Goal: Task Accomplishment & Management: Complete application form

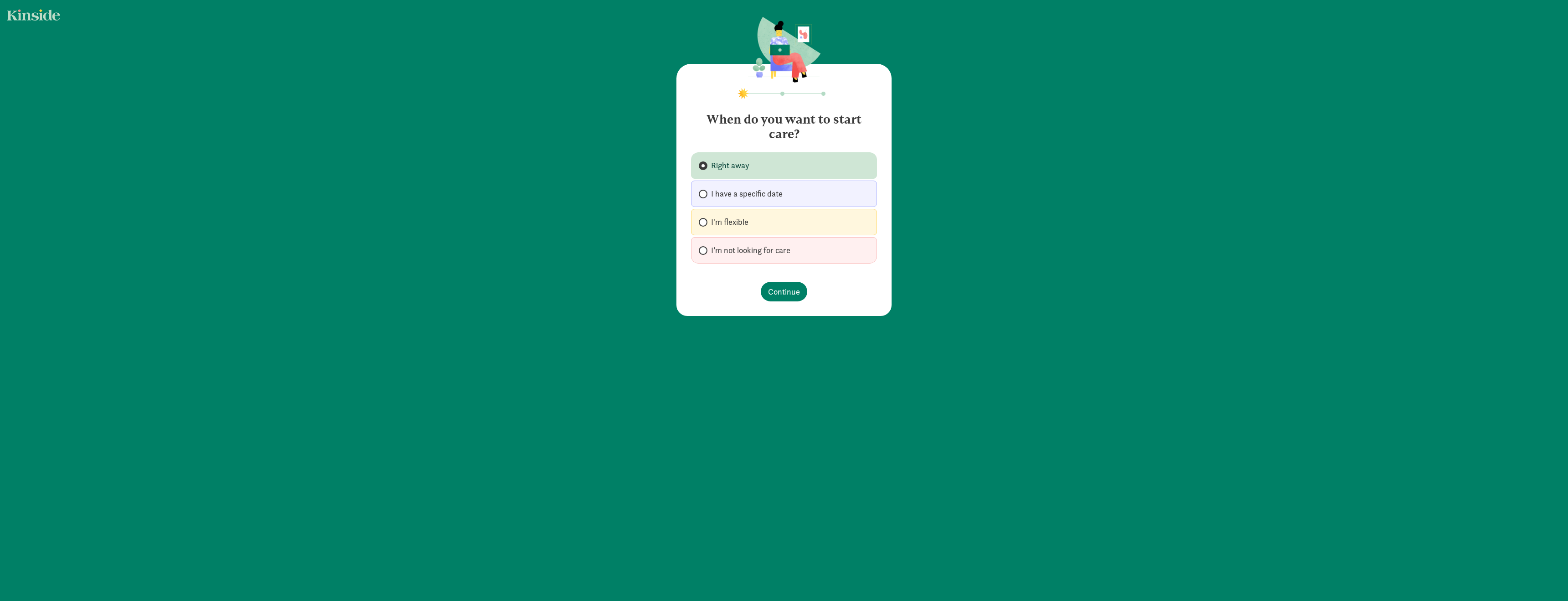
drag, startPoint x: 744, startPoint y: 220, endPoint x: 754, endPoint y: 258, distance: 39.3
click at [744, 221] on span "I'm flexible" at bounding box center [730, 222] width 38 height 11
click at [704, 221] on input "I'm flexible" at bounding box center [702, 222] width 6 height 6
radio input "true"
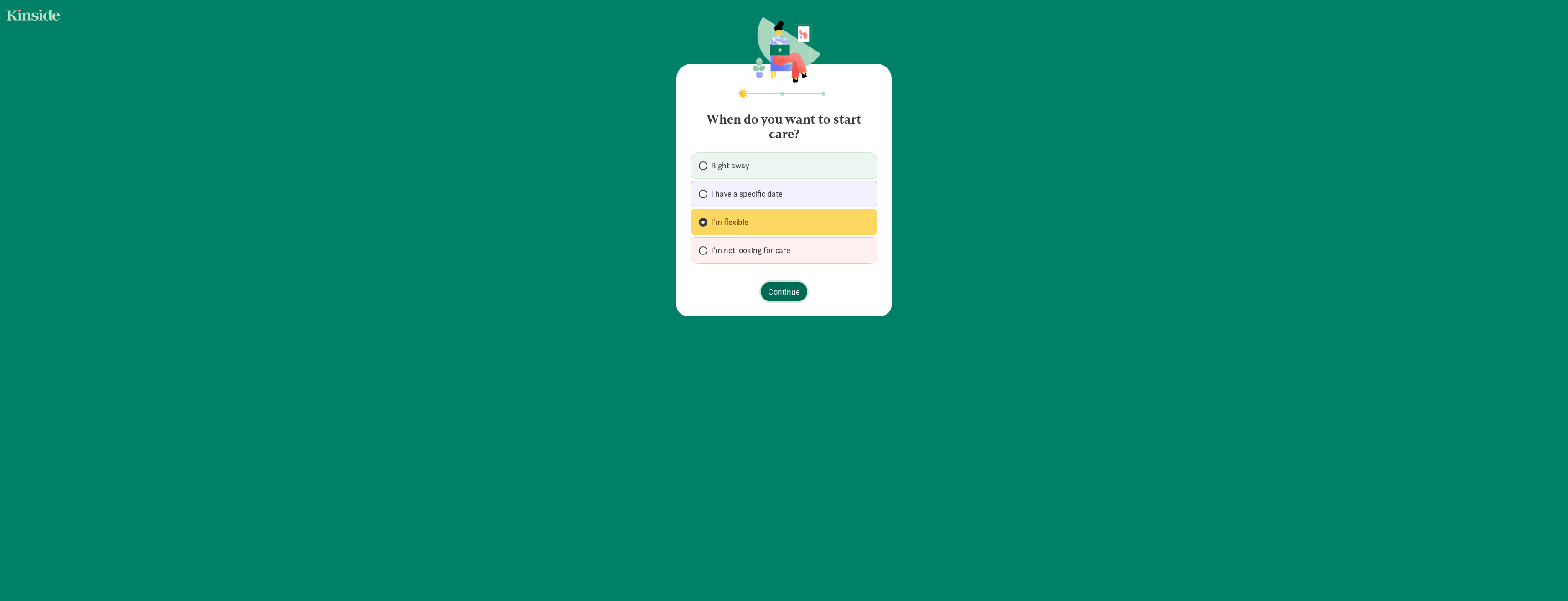
click at [802, 292] on button "Continue" at bounding box center [784, 292] width 47 height 20
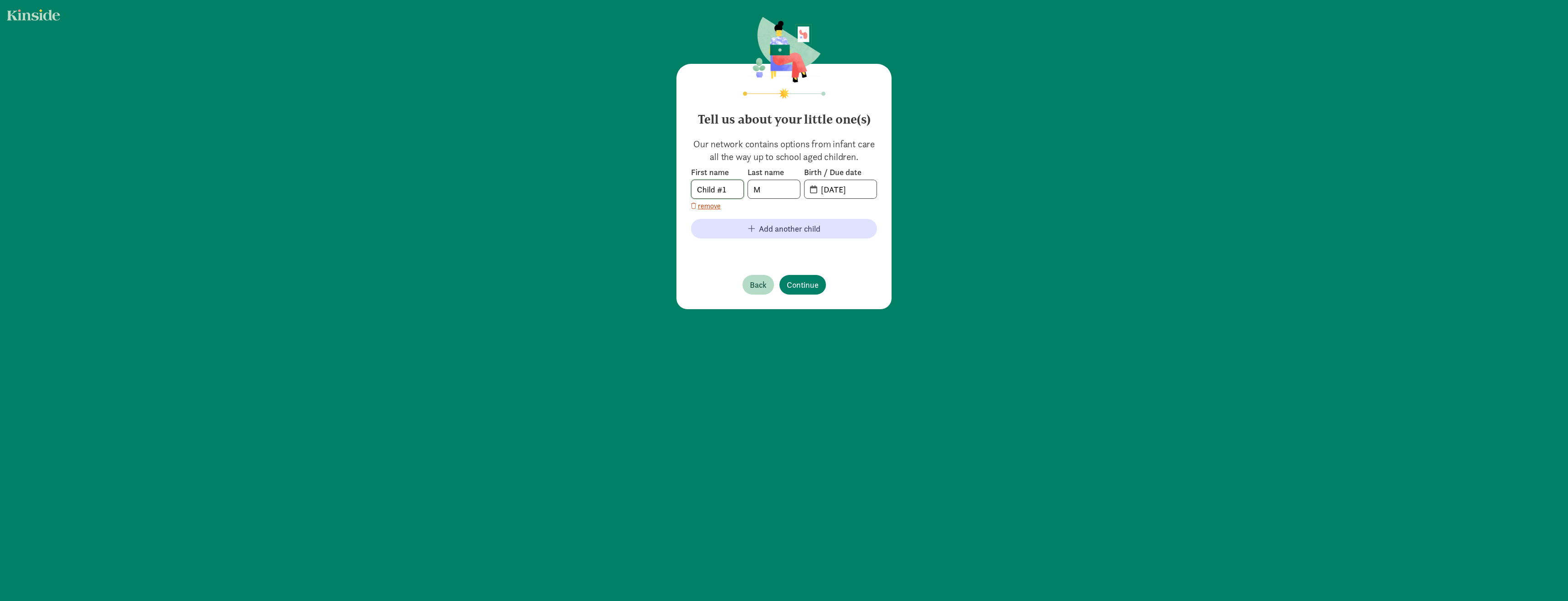
click at [720, 187] on input "Child #1" at bounding box center [718, 189] width 52 height 18
type input "[PERSON_NAME]"
click at [763, 191] on input "M" at bounding box center [774, 189] width 52 height 18
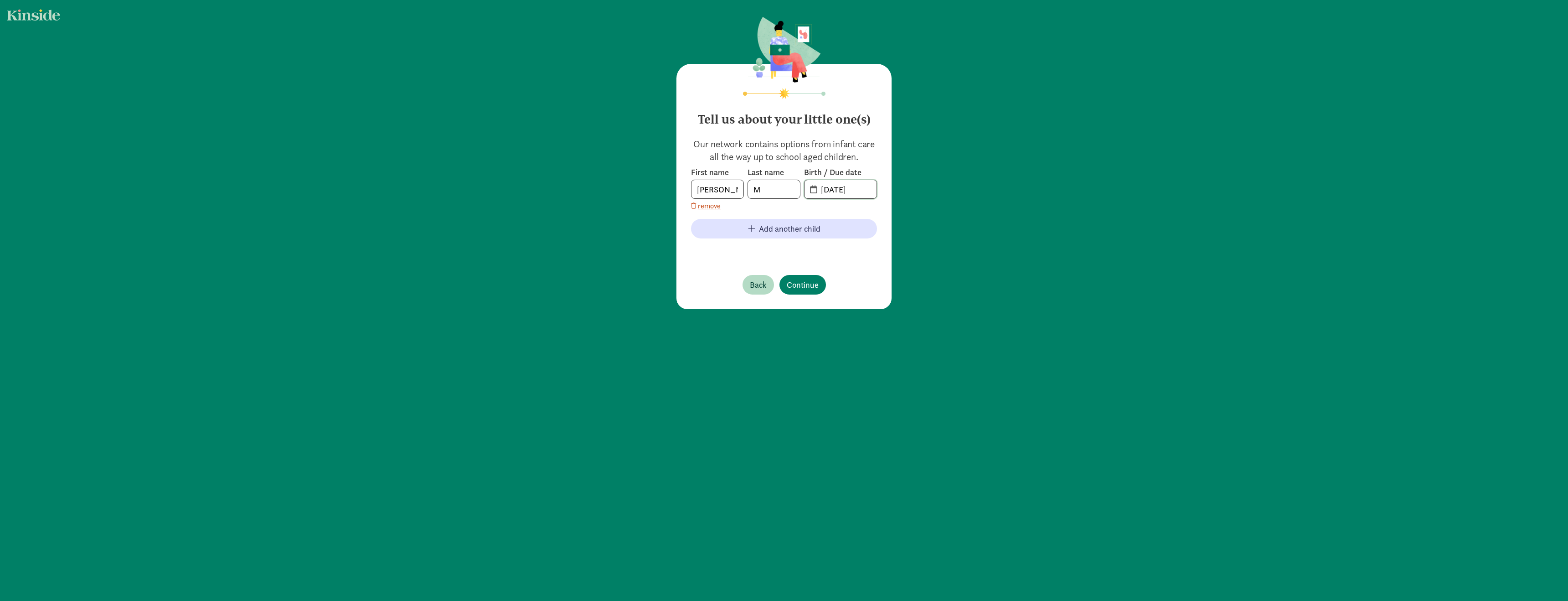
click at [855, 189] on input "[DATE]" at bounding box center [846, 189] width 61 height 18
click at [779, 191] on input "M" at bounding box center [774, 189] width 52 height 18
type input "Mizrahi"
click at [817, 193] on input "[DATE]" at bounding box center [846, 189] width 61 height 18
click at [843, 195] on input "[DATE]" at bounding box center [846, 189] width 61 height 18
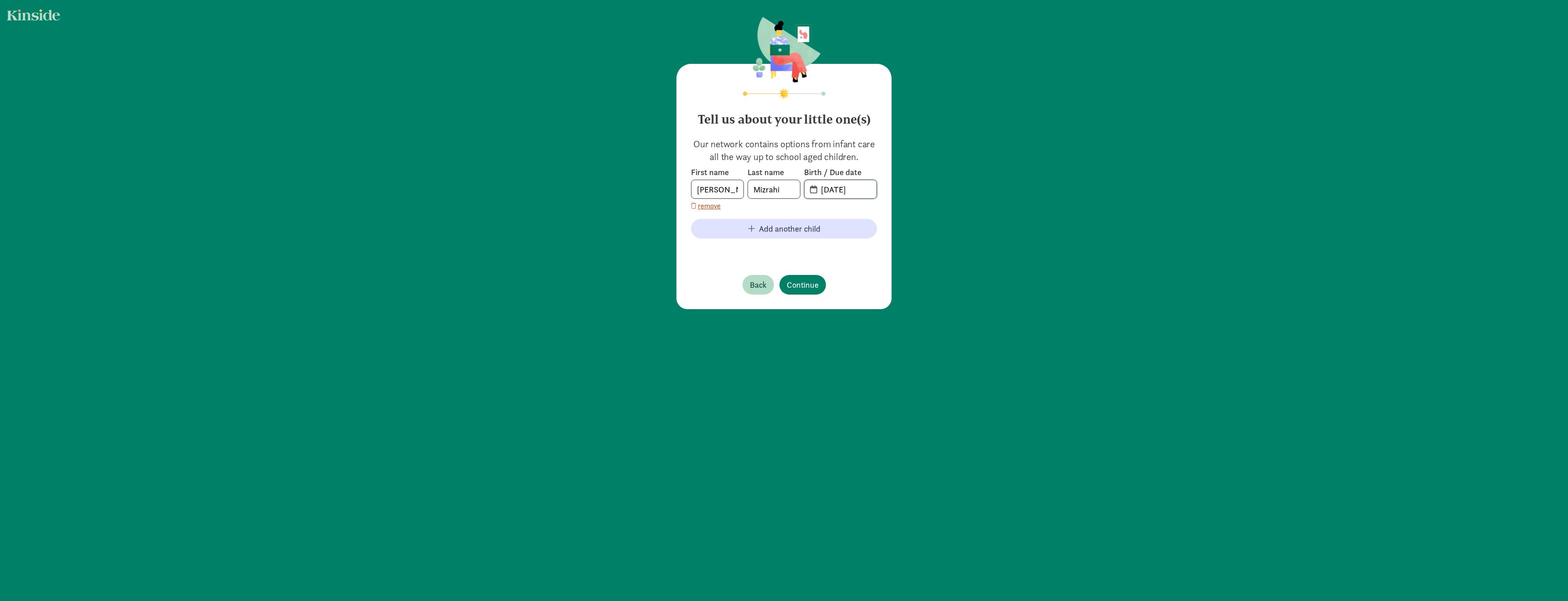
click at [842, 190] on input "[DATE]" at bounding box center [846, 189] width 61 height 18
click at [813, 192] on span "20-25-0915" at bounding box center [840, 189] width 72 height 18
click at [825, 191] on input "20-25-0915" at bounding box center [846, 189] width 61 height 18
click at [869, 191] on input "20-25-0915" at bounding box center [846, 189] width 61 height 18
drag, startPoint x: 869, startPoint y: 191, endPoint x: 811, endPoint y: 191, distance: 58.0
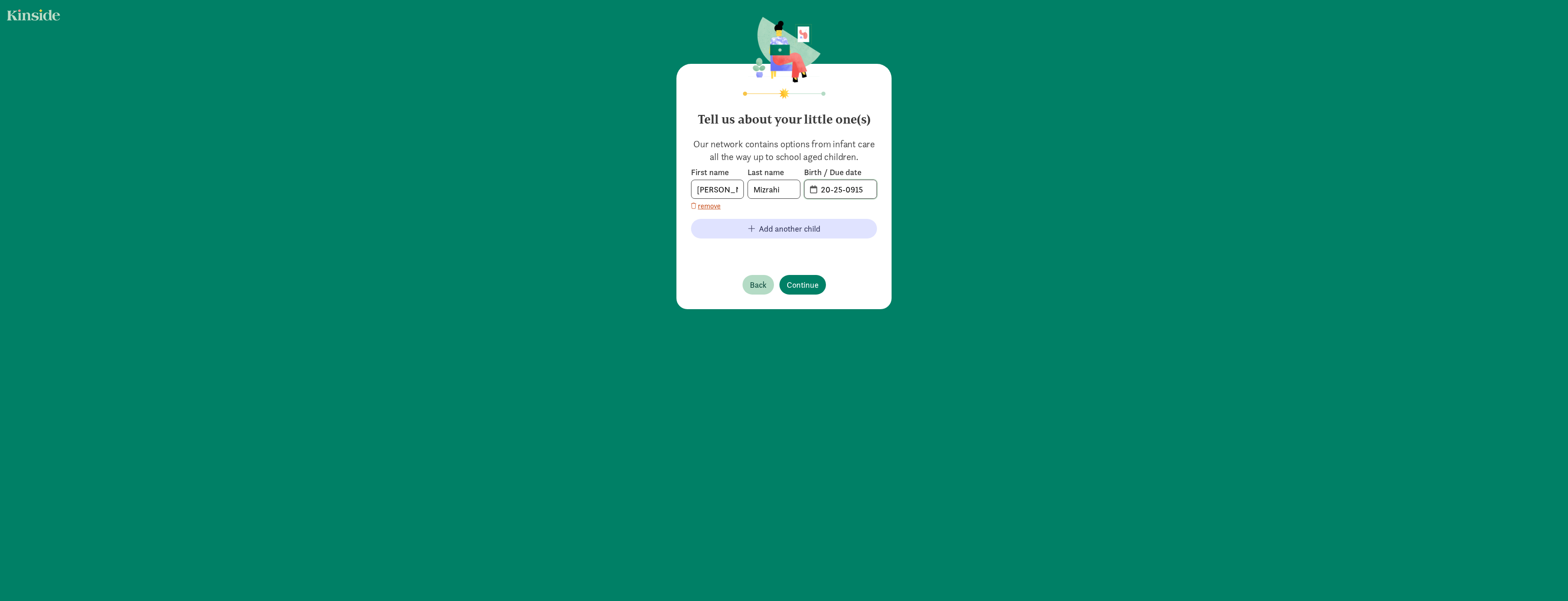
click at [811, 191] on span "20-25-0915" at bounding box center [840, 189] width 72 height 18
type input "0"
type input "[DATE]"
click at [808, 284] on span "Continue" at bounding box center [803, 285] width 32 height 13
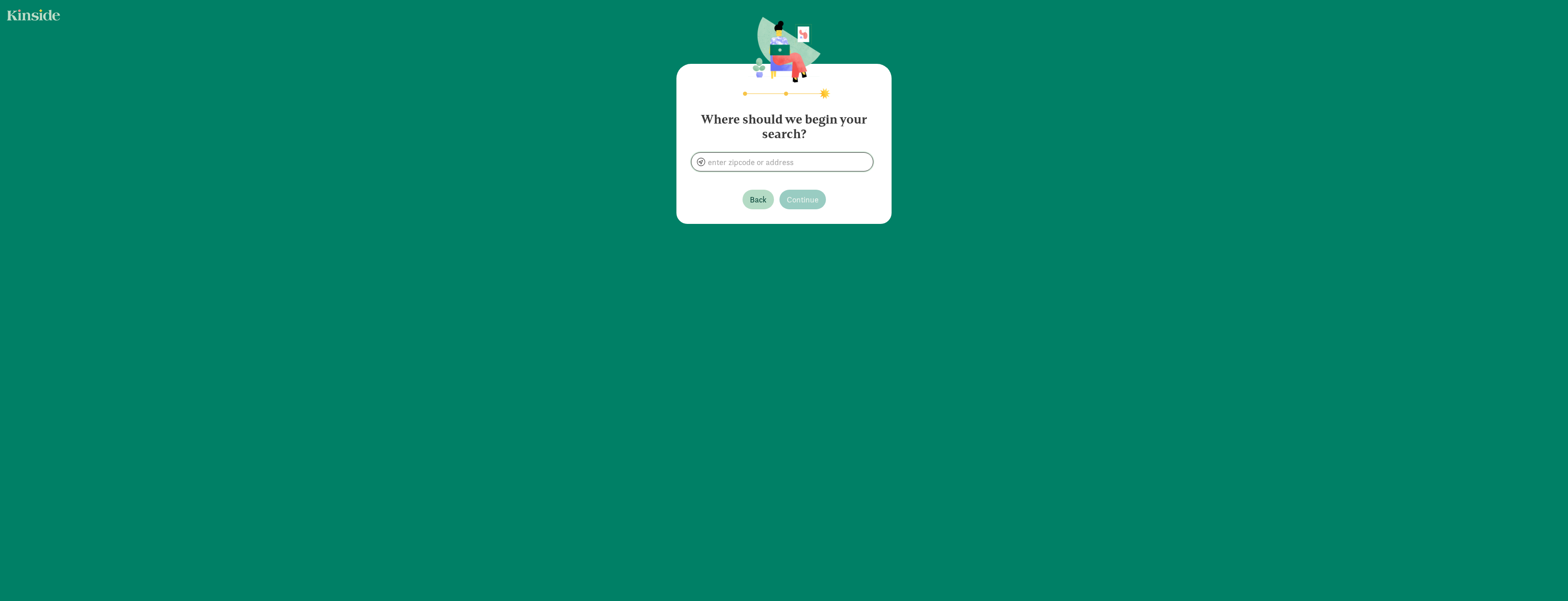
click at [740, 163] on input at bounding box center [782, 162] width 182 height 18
type input "[GEOGRAPHIC_DATA], [GEOGRAPHIC_DATA]"
click at [811, 202] on span "Continue" at bounding box center [803, 200] width 32 height 13
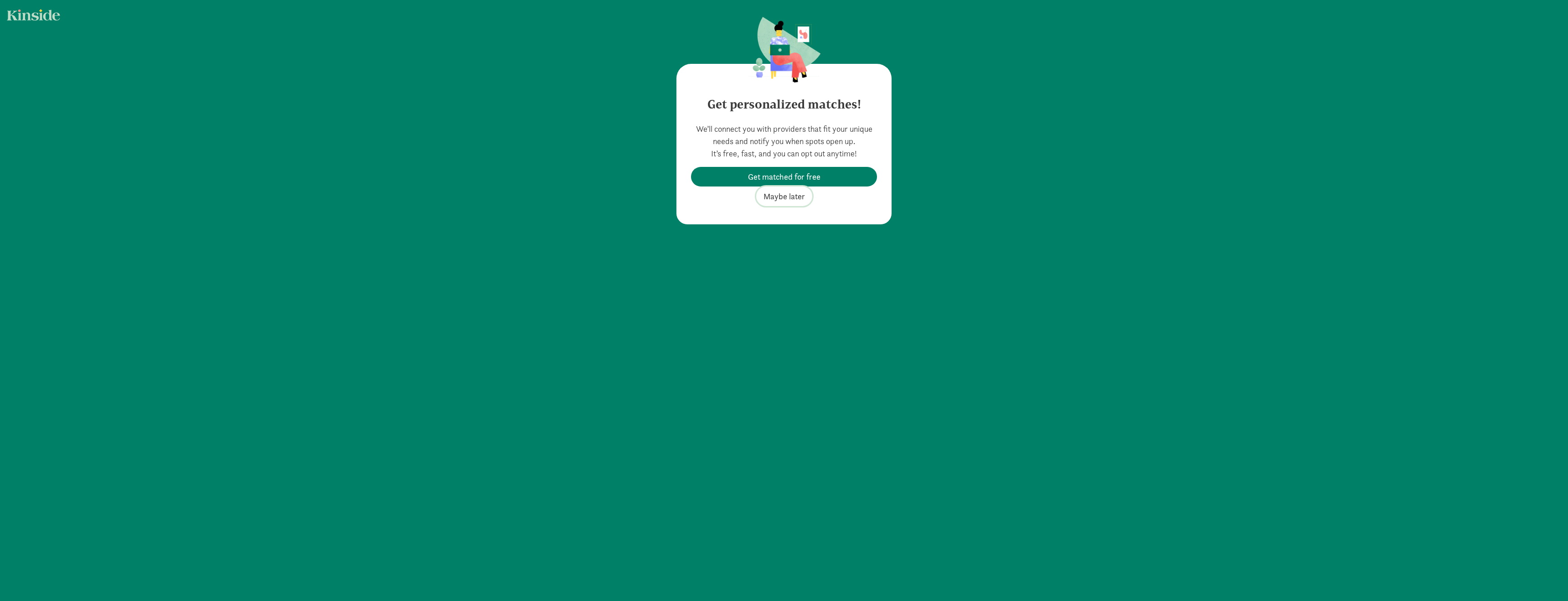
click at [790, 196] on span "Maybe later" at bounding box center [784, 196] width 41 height 13
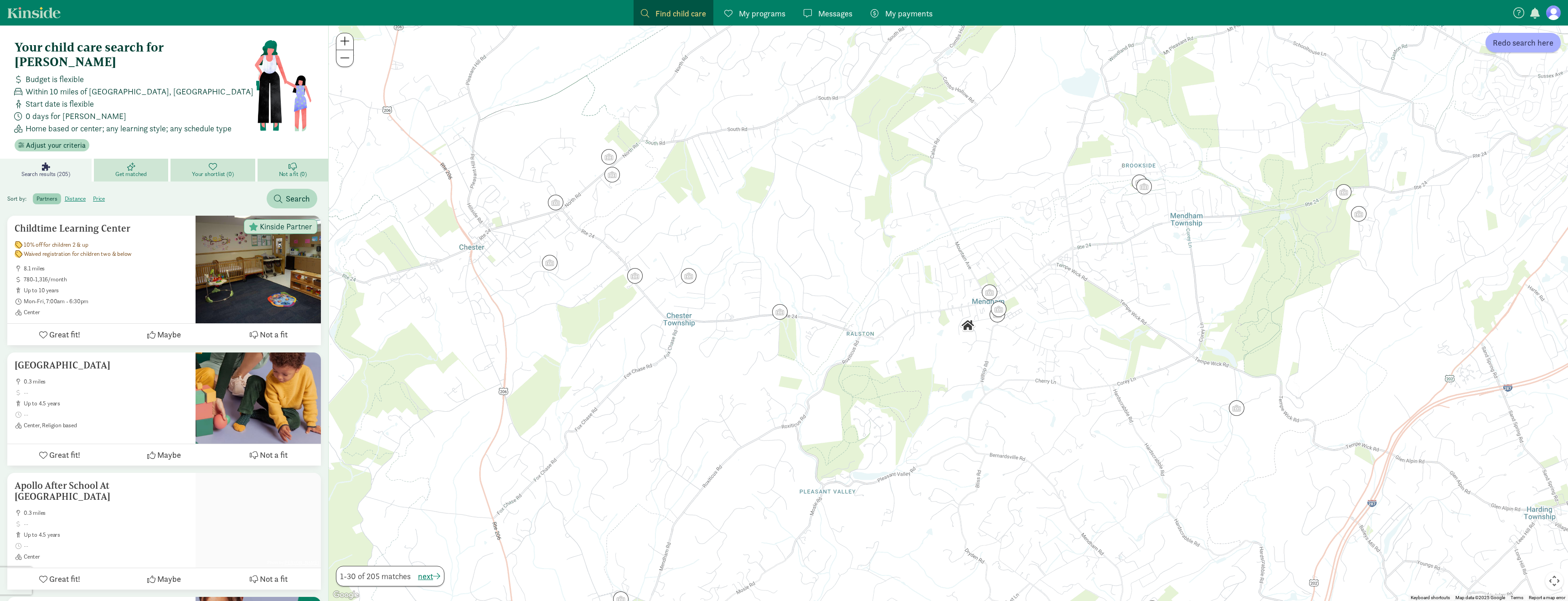
drag, startPoint x: 1006, startPoint y: 279, endPoint x: 960, endPoint y: 304, distance: 52.4
click at [959, 302] on div at bounding box center [948, 313] width 1240 height 576
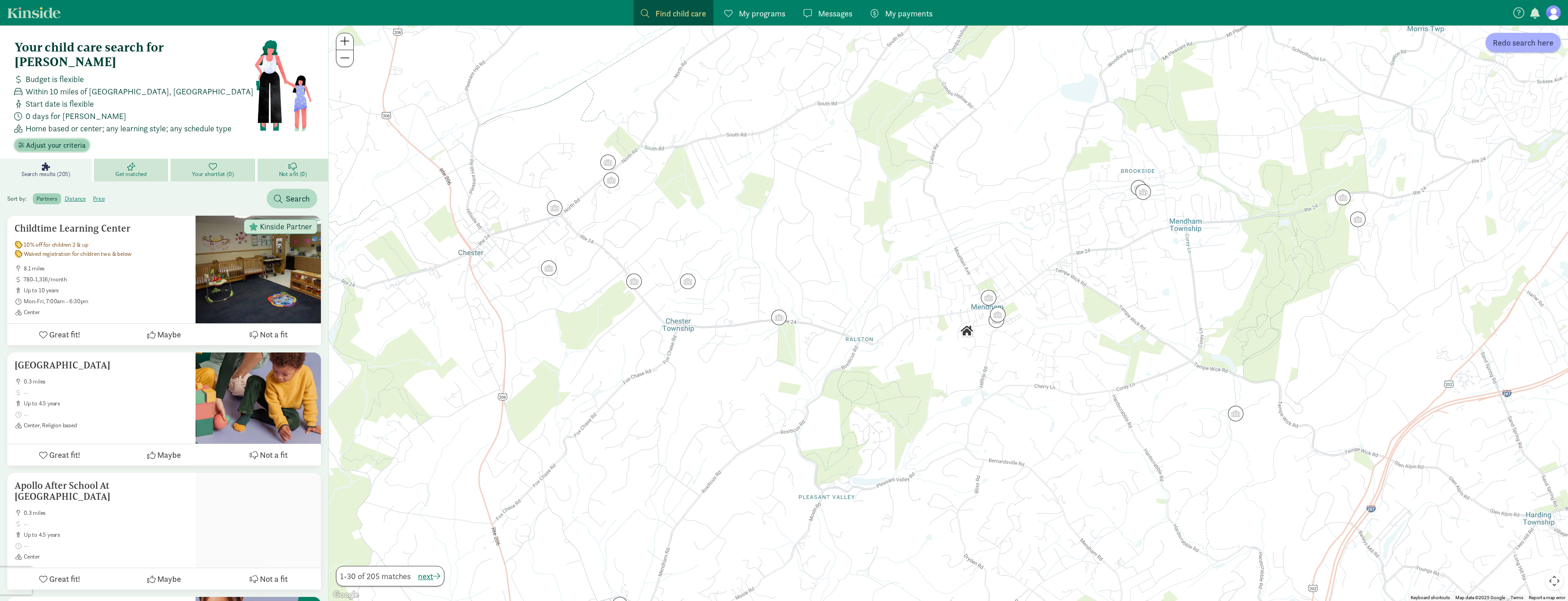
click at [72, 140] on span "Adjust your criteria" at bounding box center [55, 145] width 60 height 11
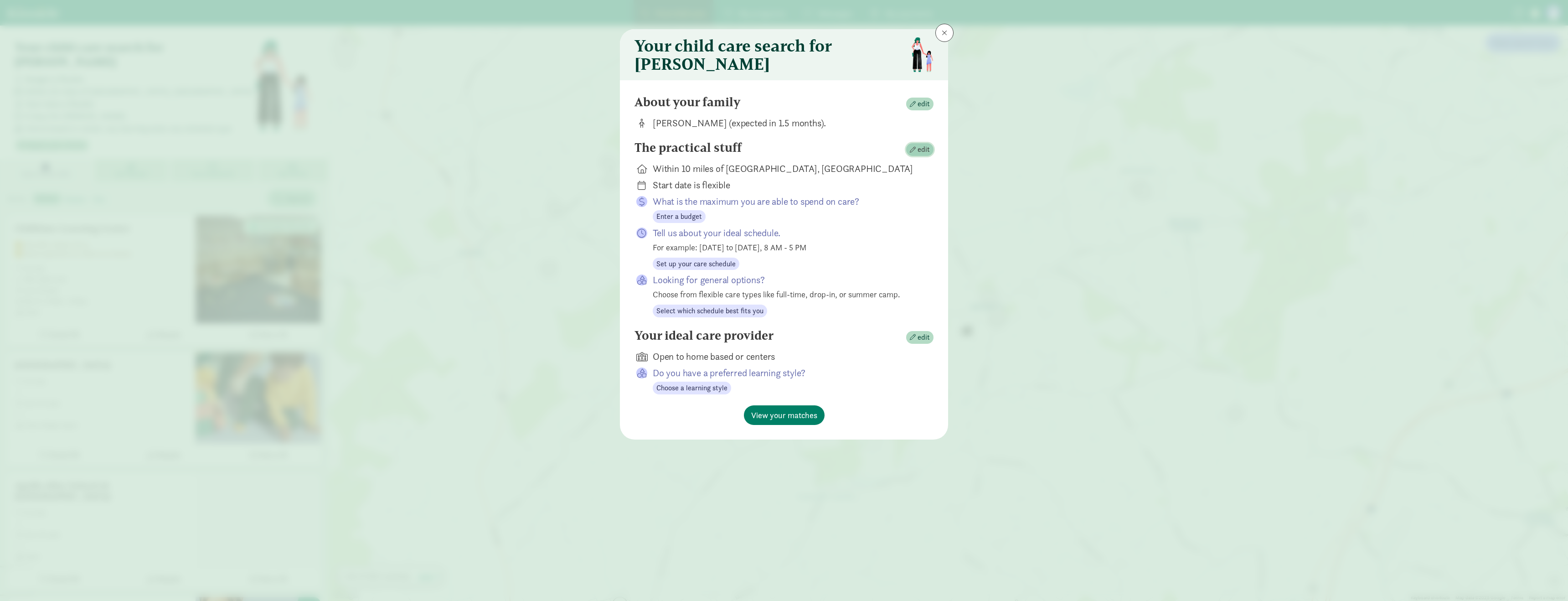
click at [916, 153] on span "button" at bounding box center [913, 150] width 6 height 6
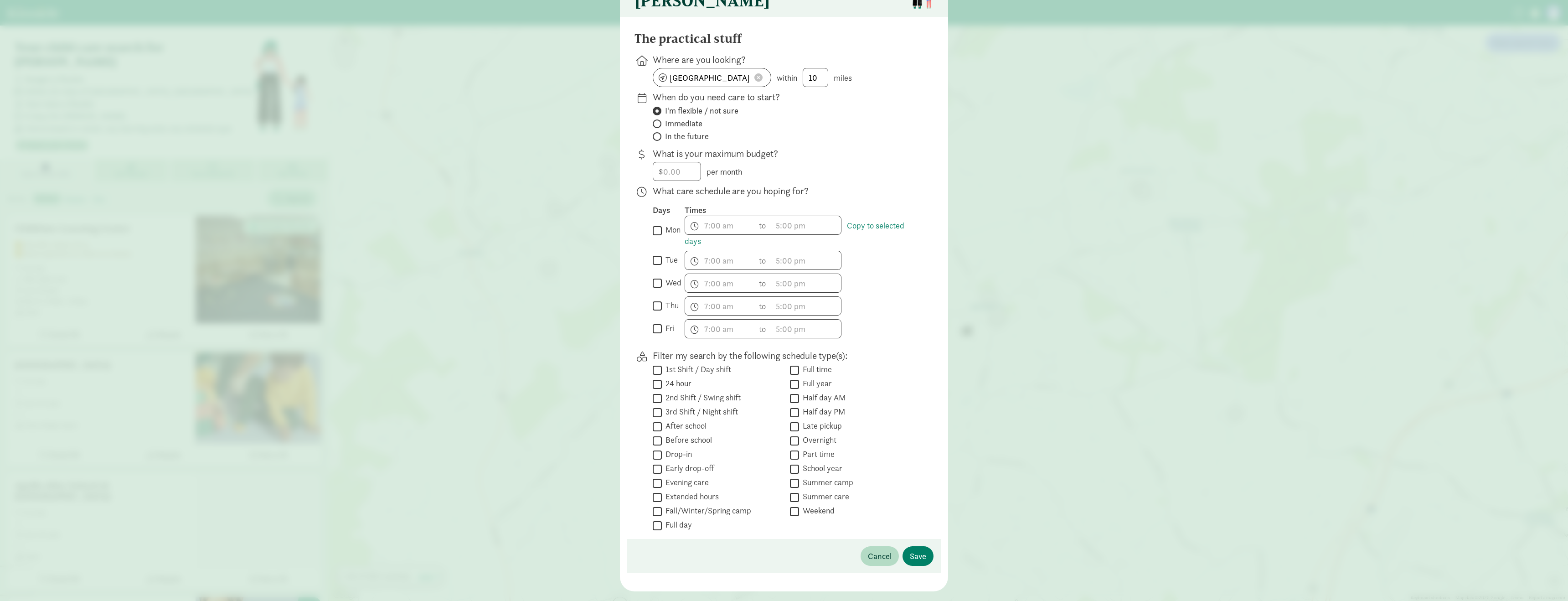
scroll to position [76, 0]
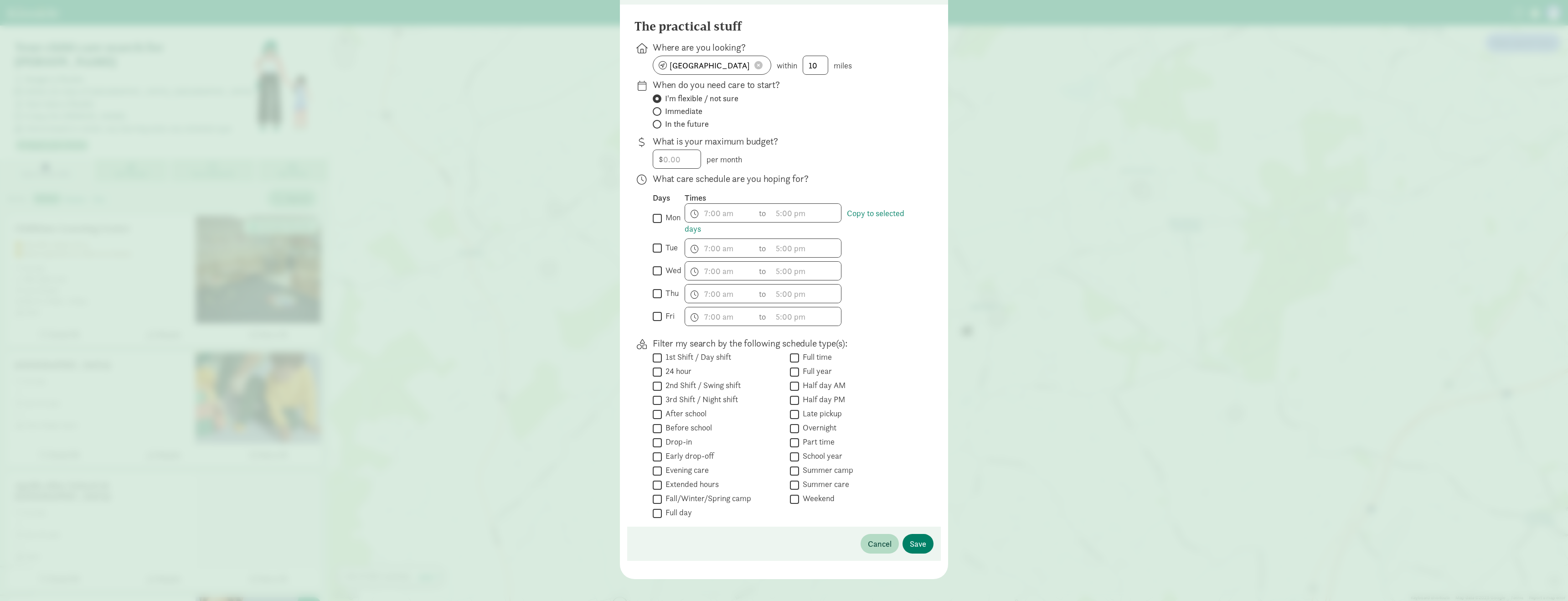
click at [660, 225] on input "mon" at bounding box center [657, 219] width 9 height 13
checkbox input "true"
drag, startPoint x: 660, startPoint y: 255, endPoint x: 659, endPoint y: 285, distance: 30.0
click at [660, 254] on input "tue" at bounding box center [657, 248] width 9 height 13
checkbox input "true"
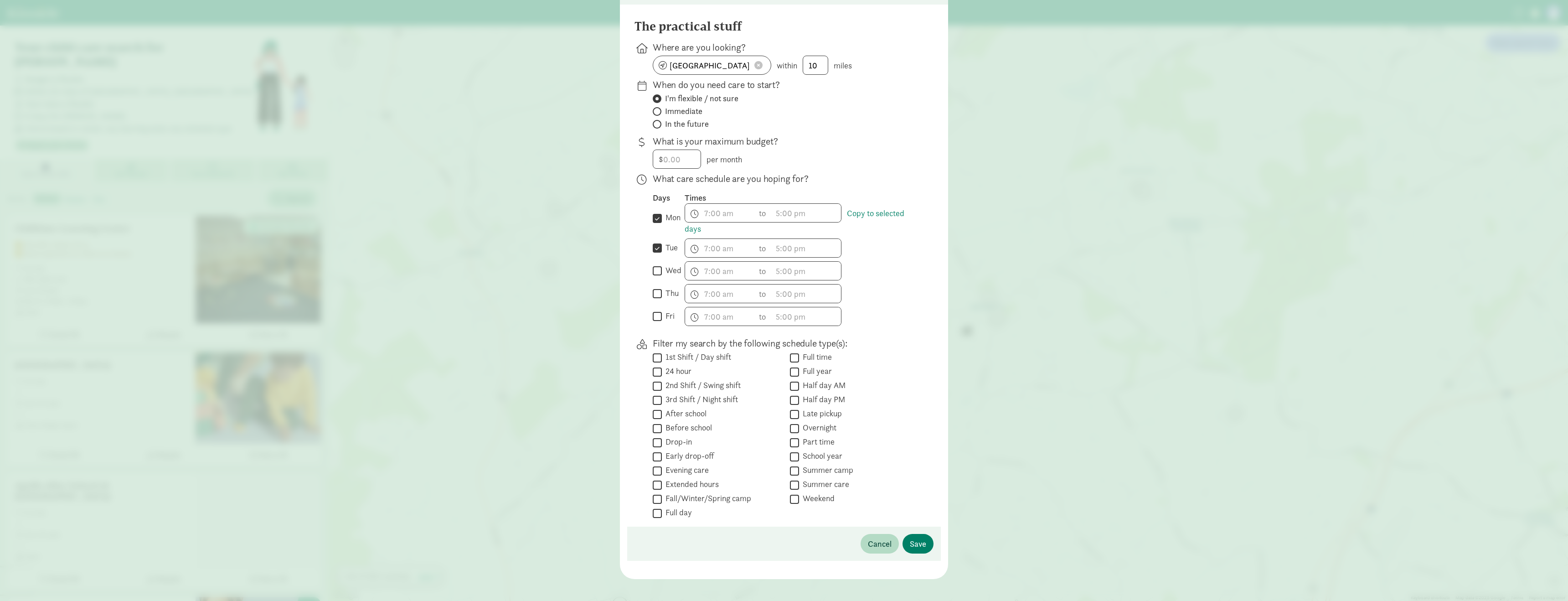
drag, startPoint x: 656, startPoint y: 279, endPoint x: 656, endPoint y: 288, distance: 9.0
click at [656, 278] on input "wed" at bounding box center [657, 271] width 9 height 13
checkbox input "true"
drag, startPoint x: 660, startPoint y: 300, endPoint x: 656, endPoint y: 303, distance: 5.0
click at [658, 300] on input "thu" at bounding box center [657, 294] width 9 height 13
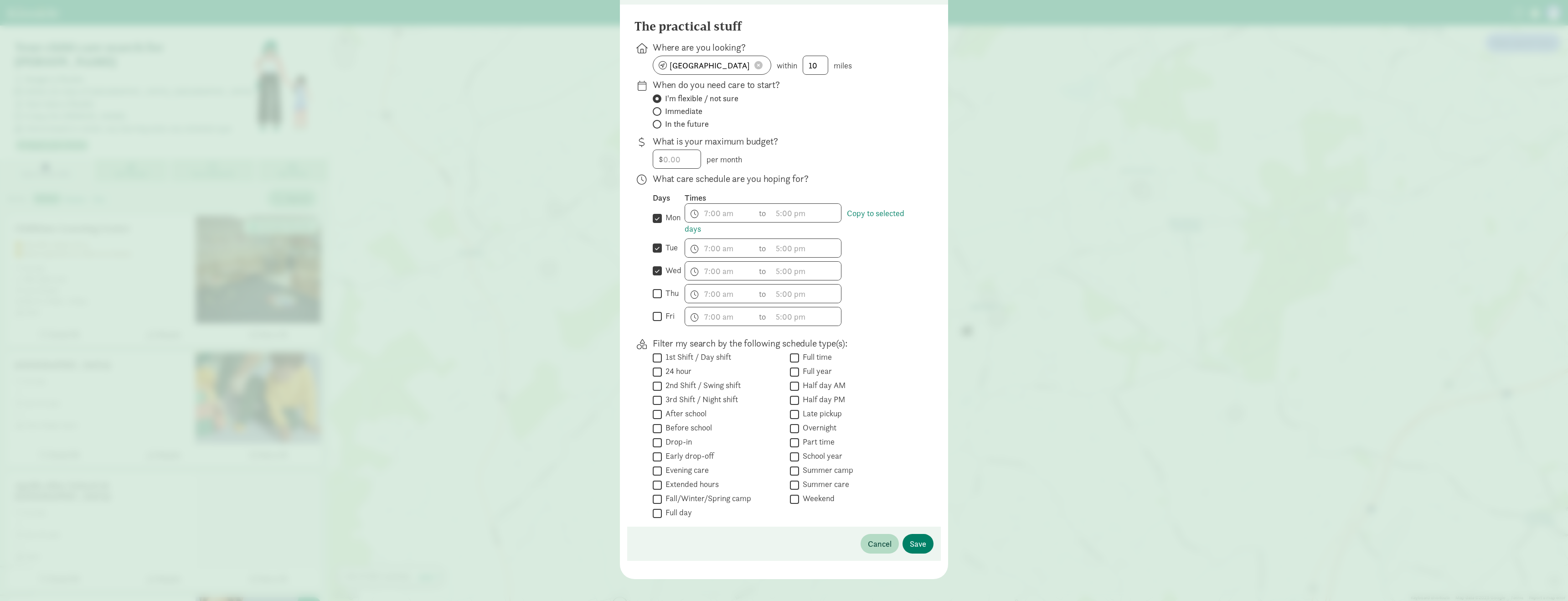
checkbox input "true"
click at [655, 322] on input "fri" at bounding box center [657, 317] width 9 height 13
checkbox input "true"
click at [658, 221] on input "mon" at bounding box center [657, 219] width 9 height 13
checkbox input "false"
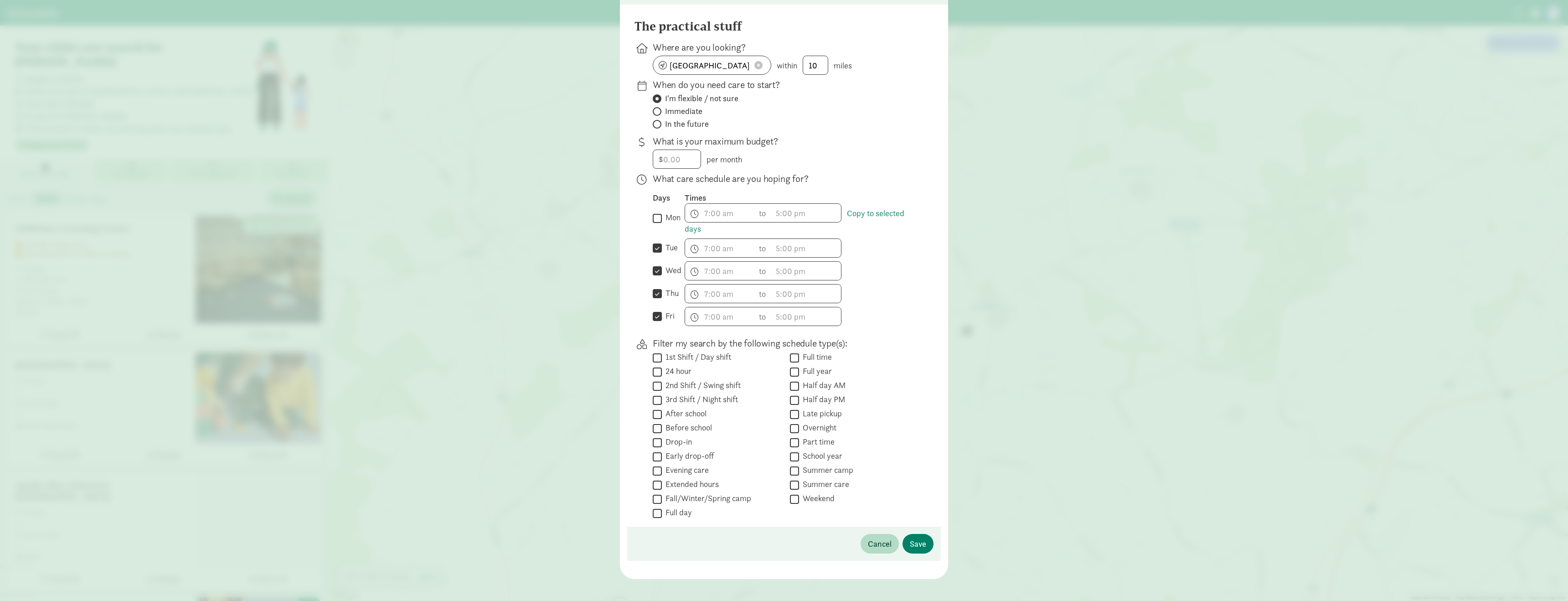
click at [657, 254] on input "tue" at bounding box center [657, 248] width 9 height 13
checkbox input "false"
click at [659, 278] on input "wed" at bounding box center [657, 271] width 9 height 13
checkbox input "false"
drag, startPoint x: 655, startPoint y: 302, endPoint x: 657, endPoint y: 306, distance: 4.5
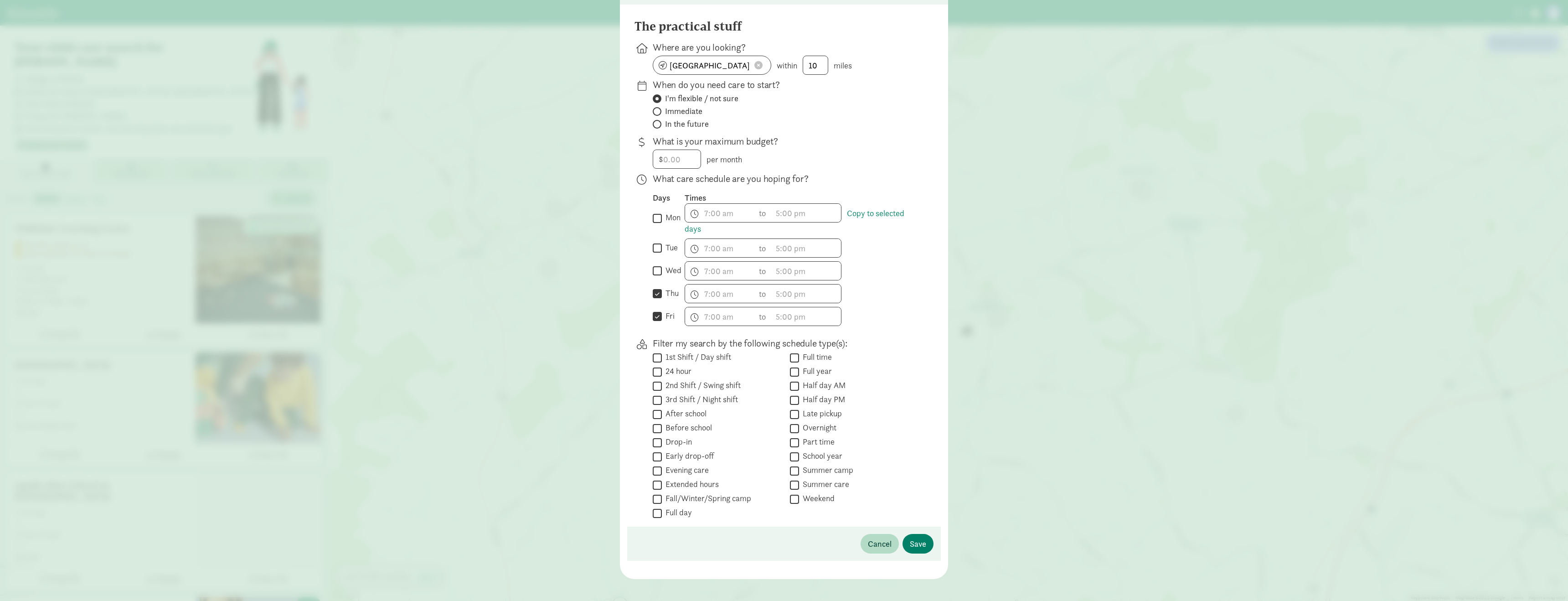
click at [656, 300] on input "thu" at bounding box center [657, 294] width 9 height 13
checkbox input "false"
drag, startPoint x: 659, startPoint y: 317, endPoint x: 659, endPoint y: 322, distance: 5.0
click at [659, 320] on input "fri" at bounding box center [657, 317] width 9 height 13
checkbox input "false"
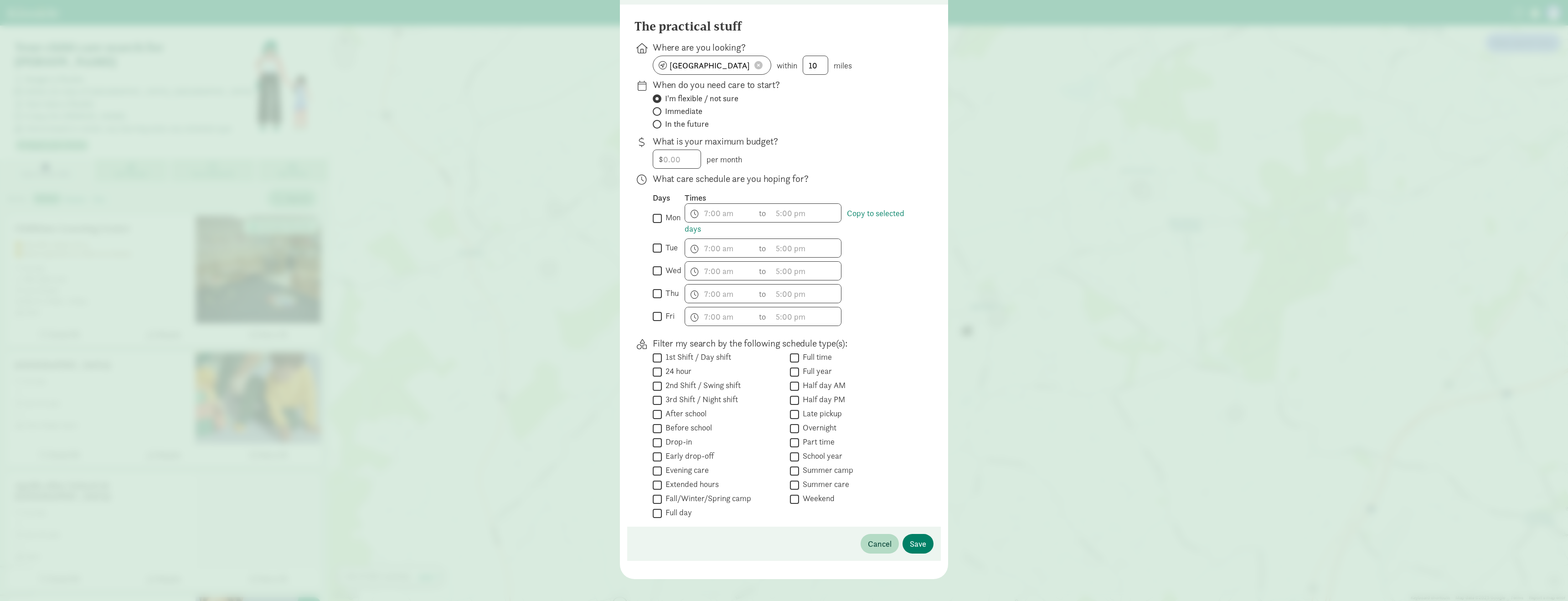
scroll to position [90, 0]
click at [877, 538] on span "Cancel" at bounding box center [880, 537] width 23 height 13
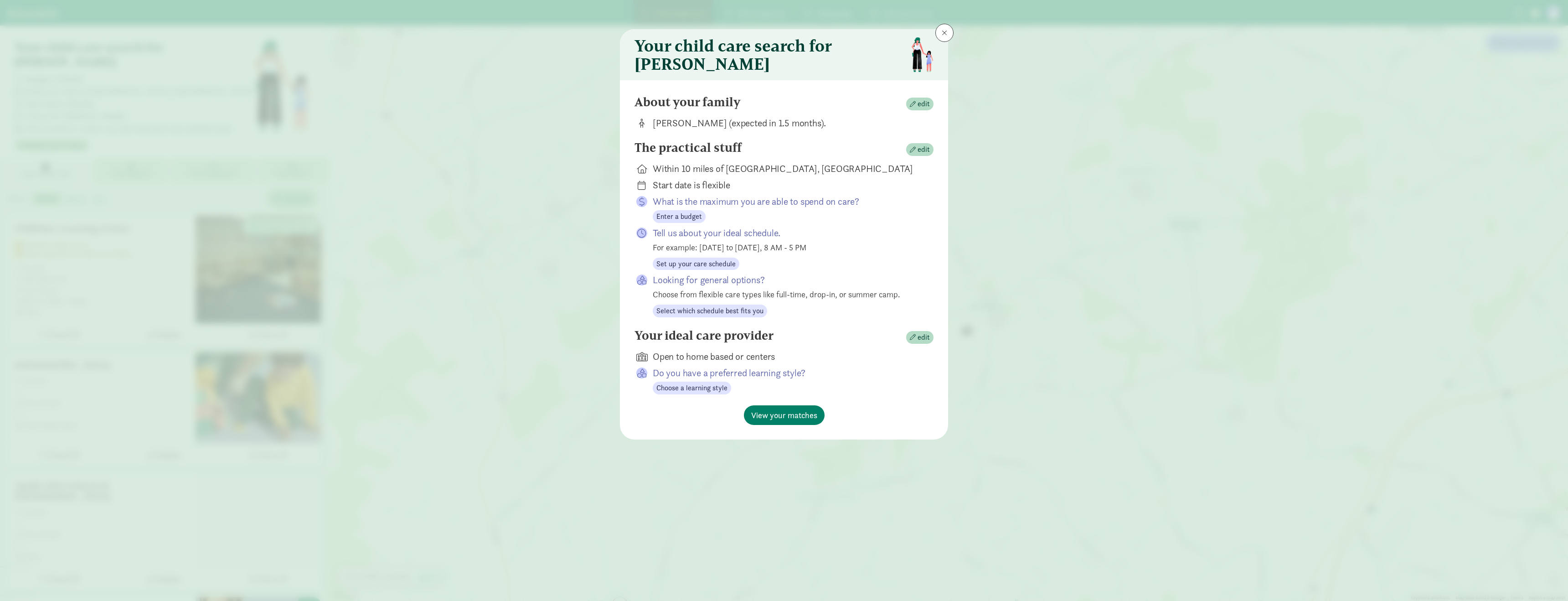
scroll to position [0, 0]
click at [942, 32] on span at bounding box center [944, 33] width 5 height 7
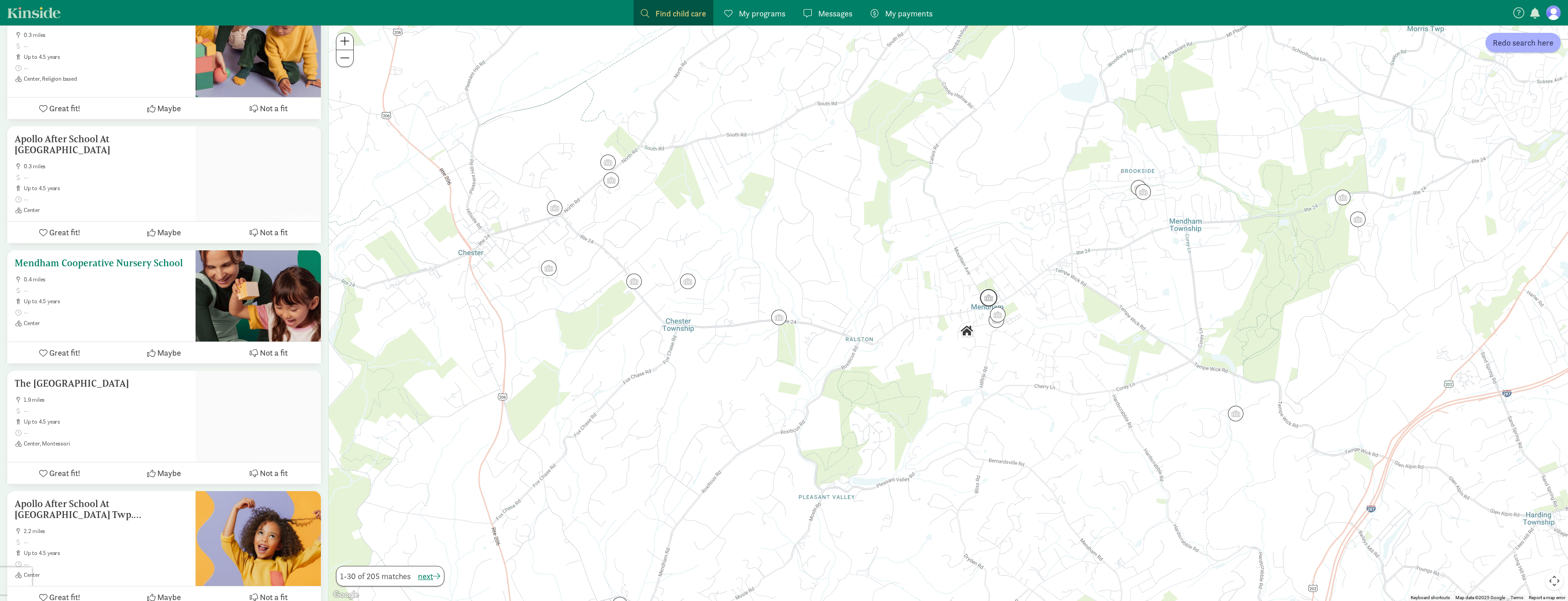
scroll to position [521, 0]
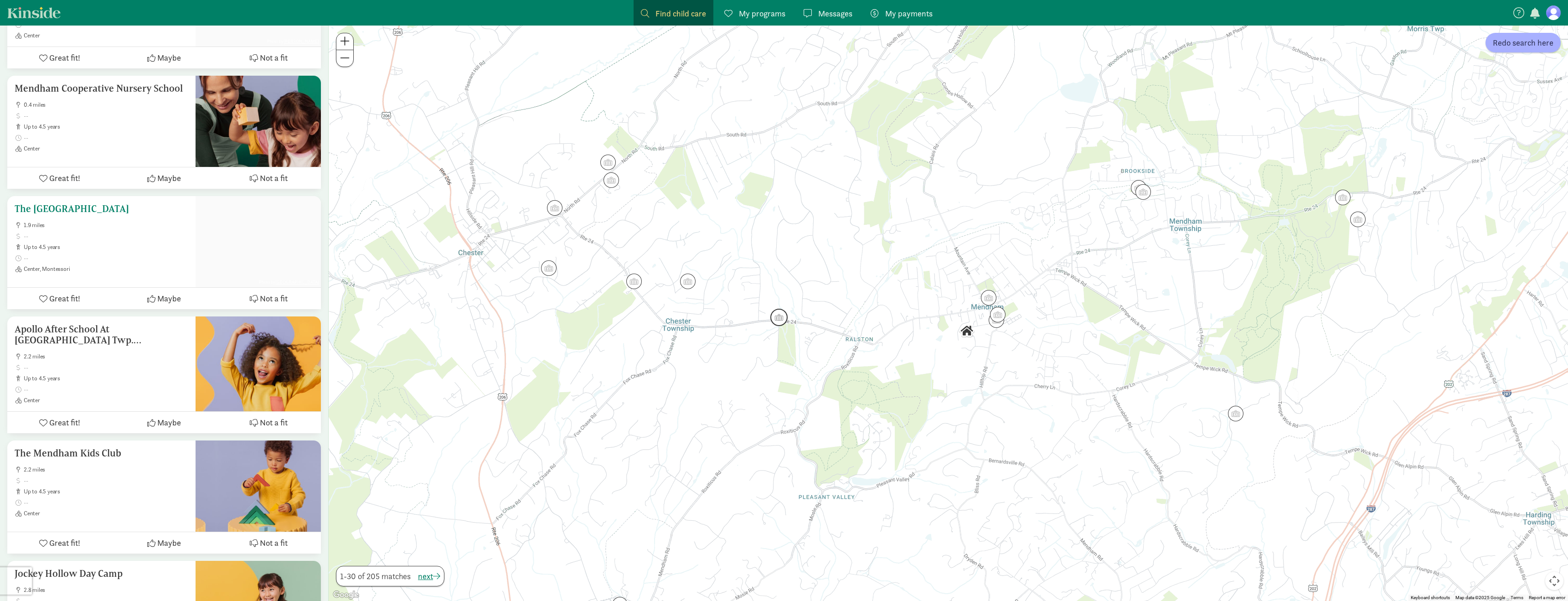
click at [129, 244] on span "up to 4.5 years" at bounding box center [106, 247] width 165 height 7
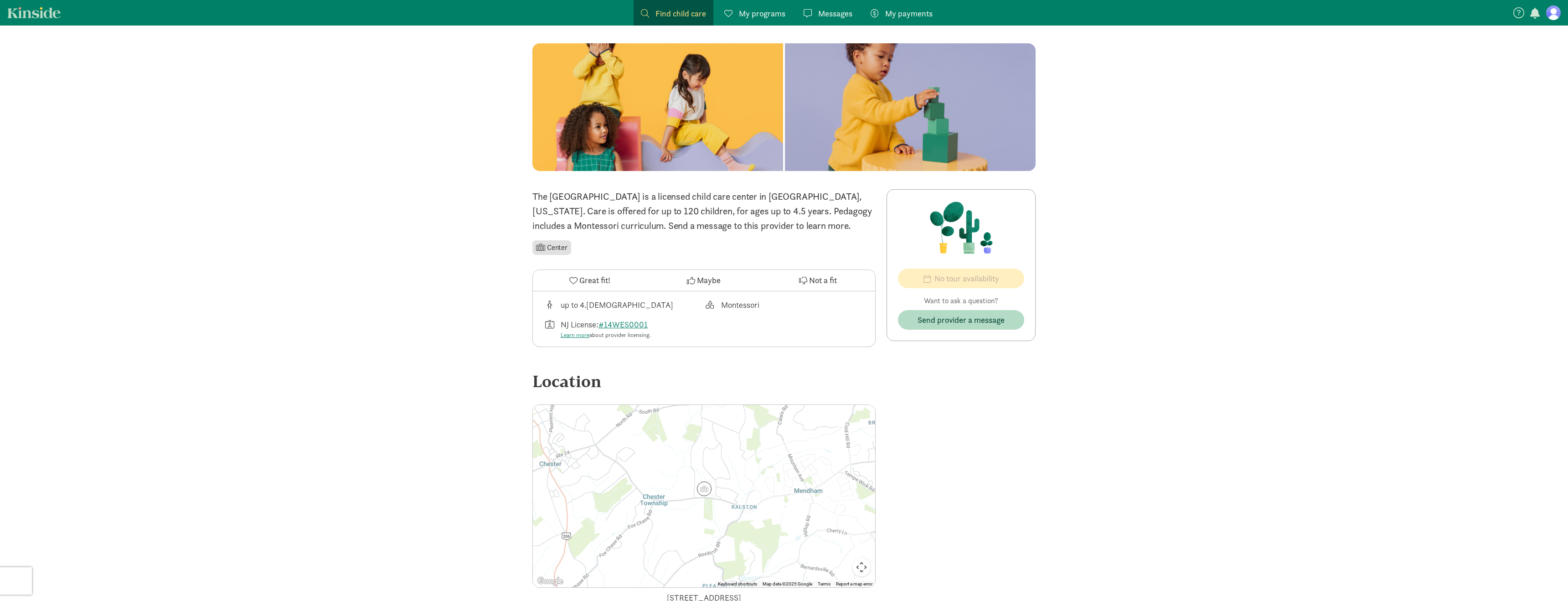
scroll to position [12, 0]
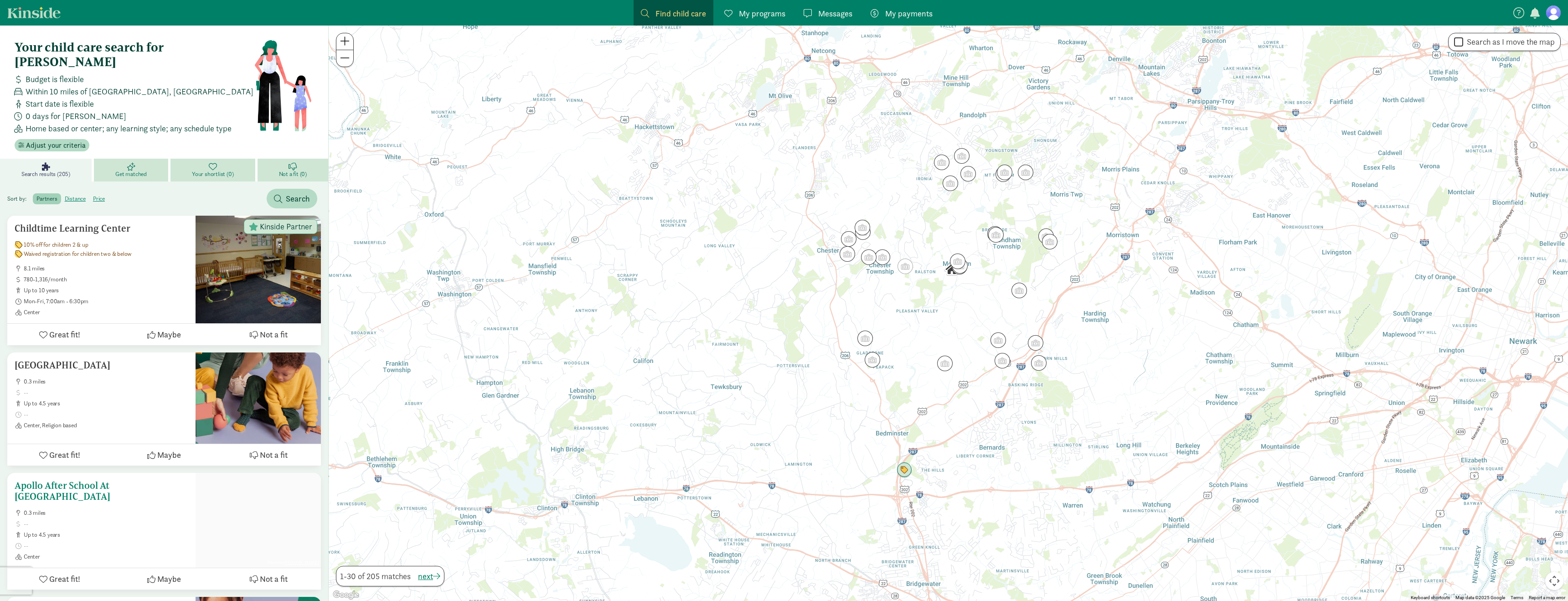
click at [200, 159] on link "Your shortlist (0)" at bounding box center [214, 169] width 87 height 22
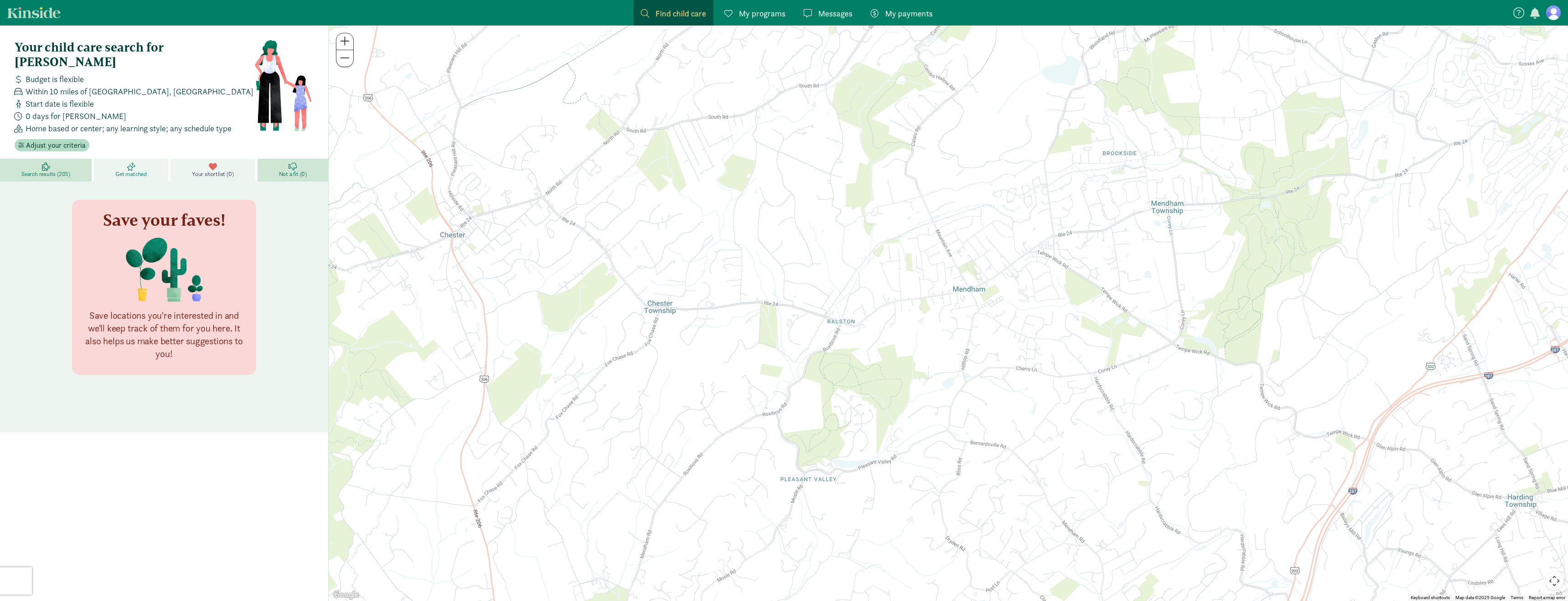
click at [124, 171] on span "Get matched" at bounding box center [131, 175] width 31 height 7
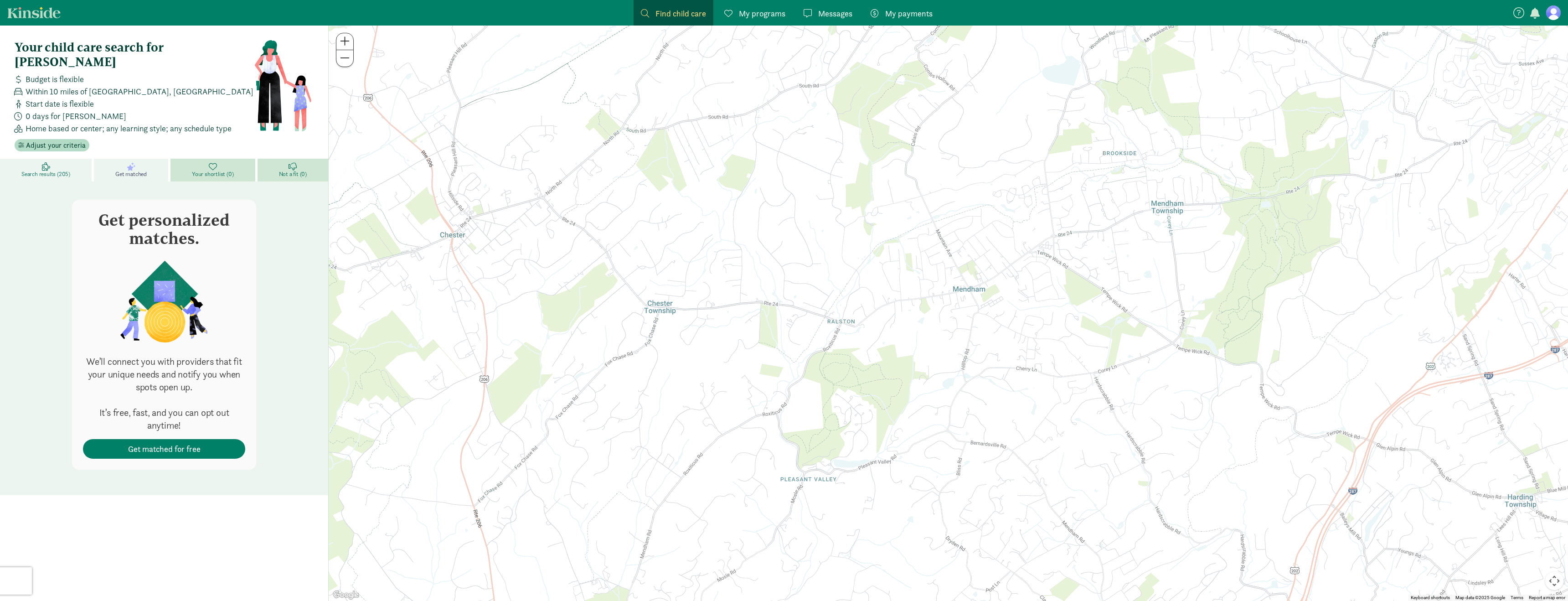
click at [72, 159] on link "Search results (205)" at bounding box center [47, 169] width 94 height 22
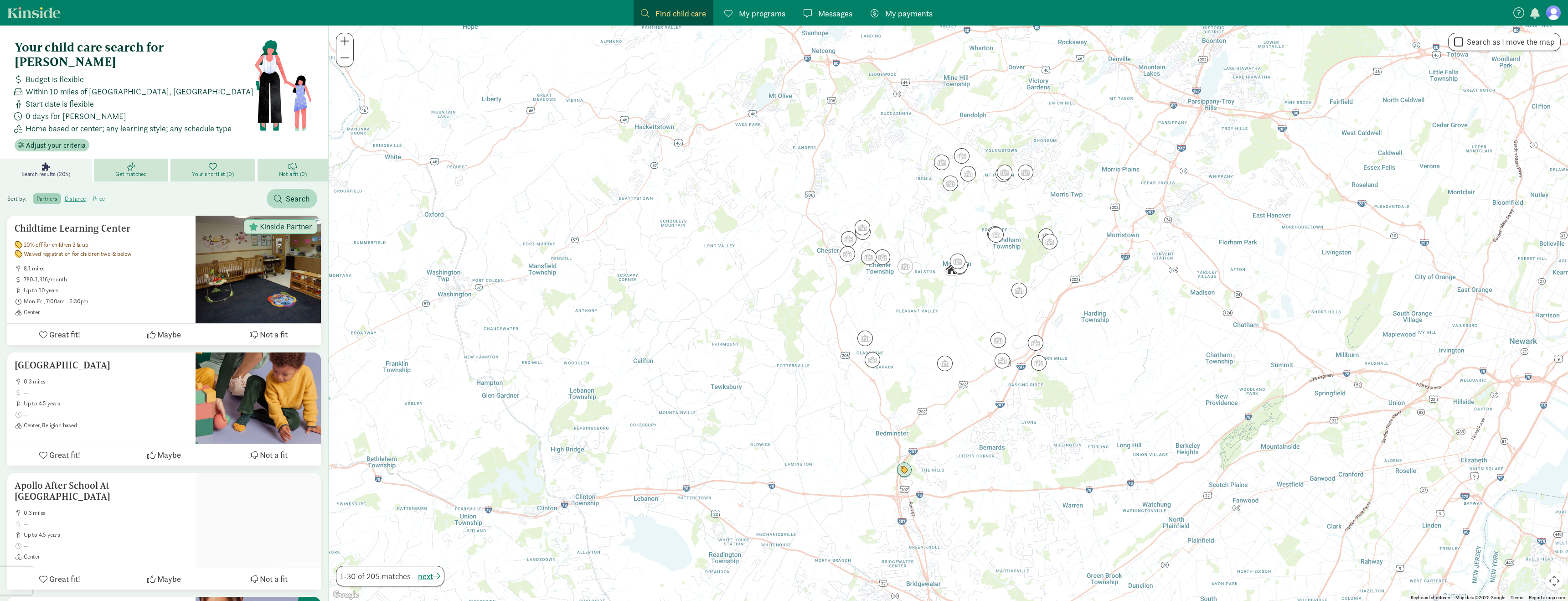
click at [98, 193] on label "price" at bounding box center [98, 199] width 19 height 11
click at [93, 195] on input "price" at bounding box center [93, 195] width 0 height 0
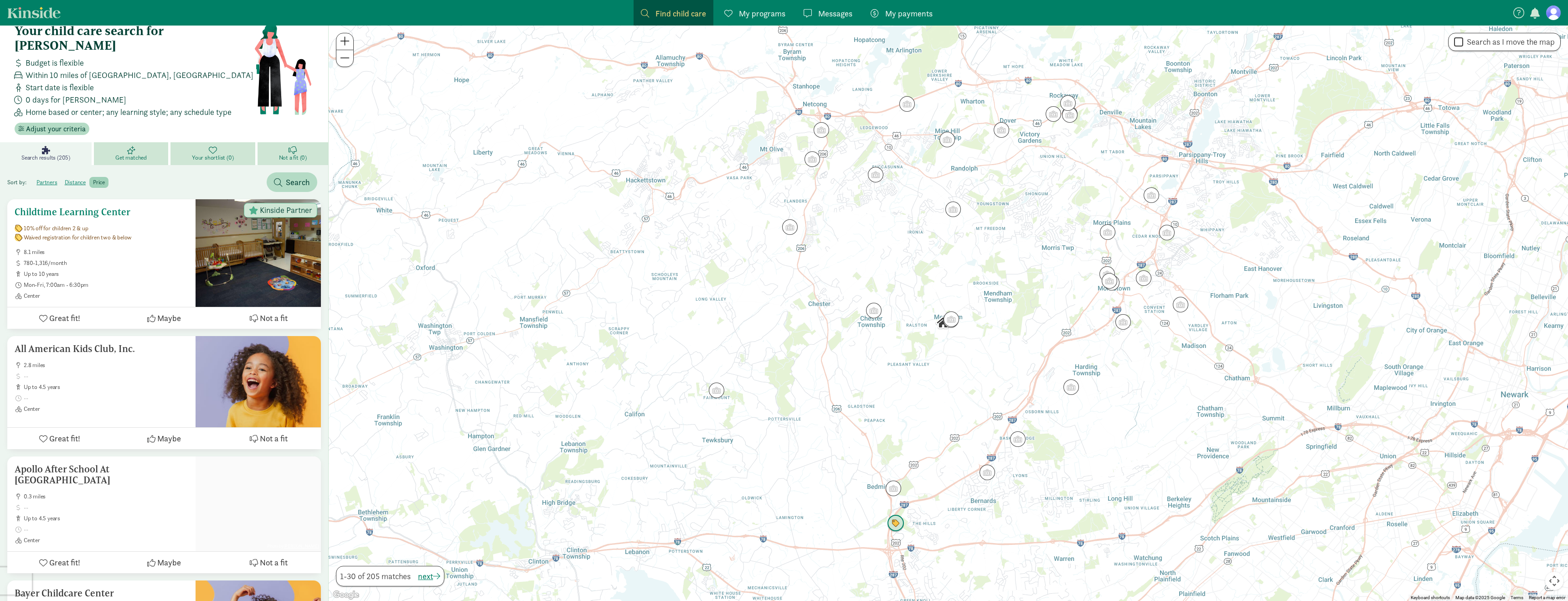
scroll to position [19, 0]
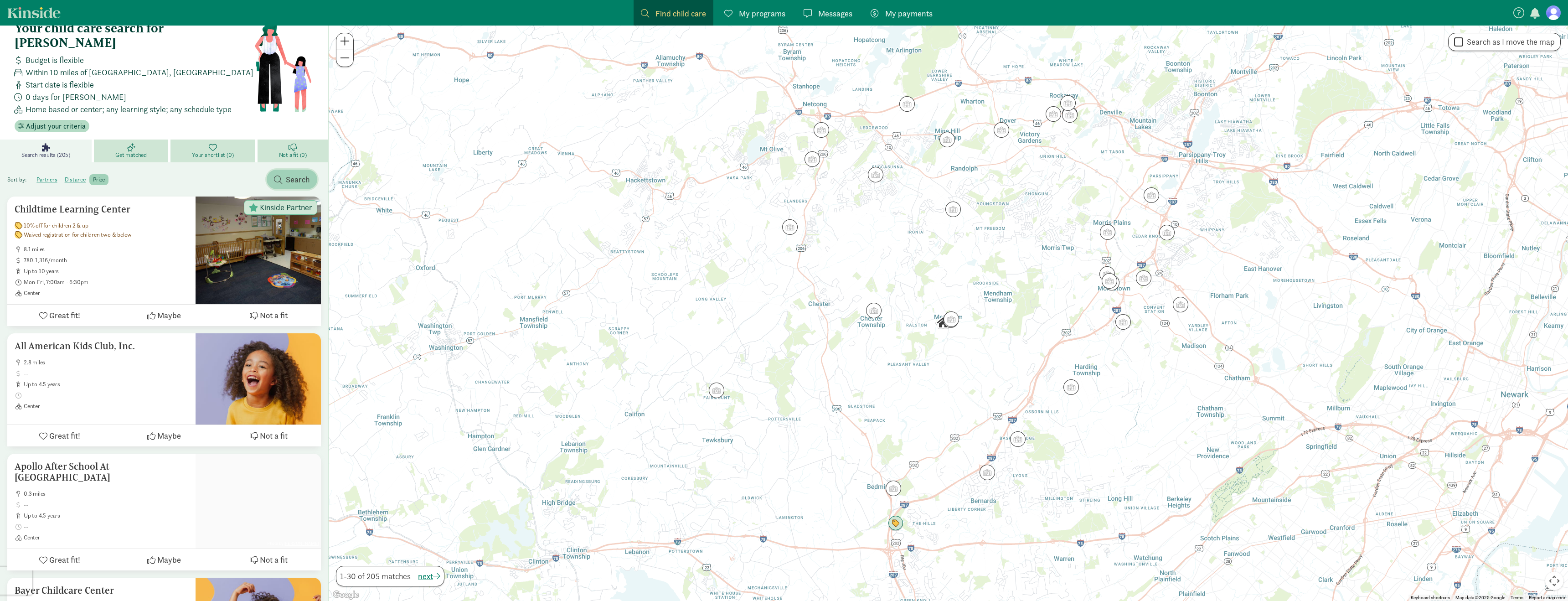
click at [285, 174] on span "Search" at bounding box center [297, 180] width 24 height 13
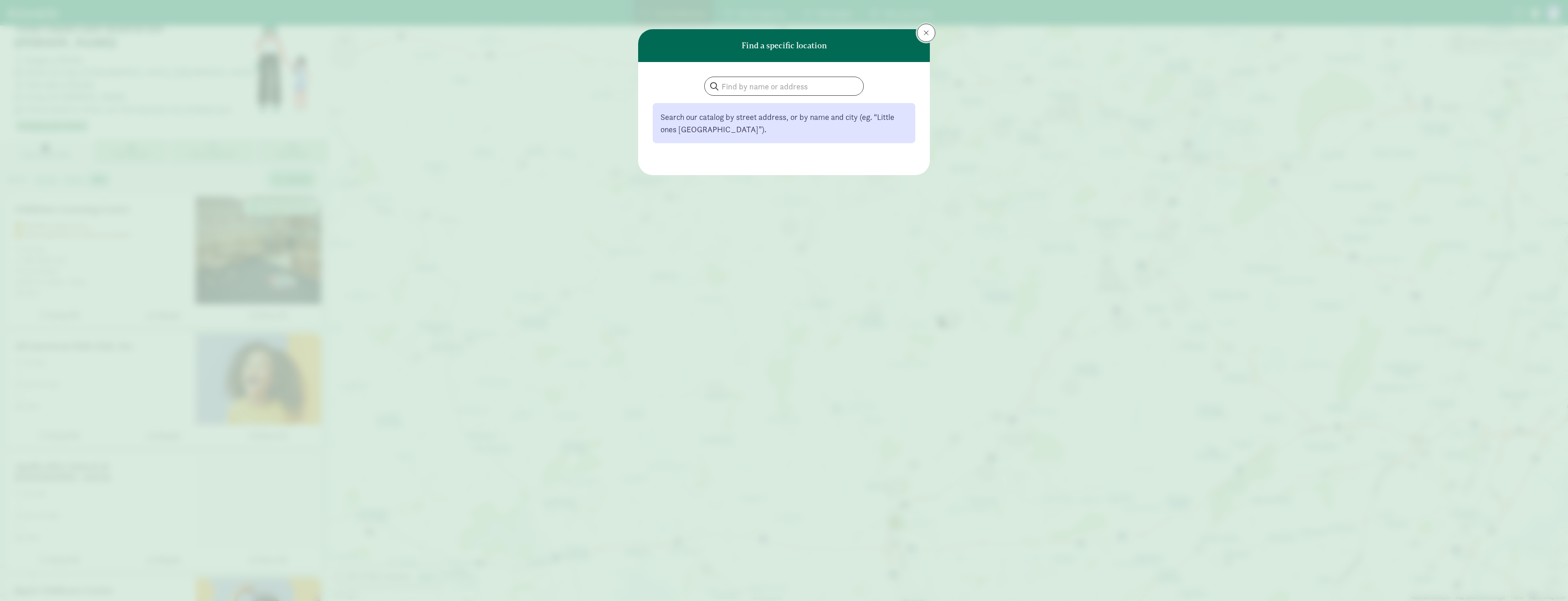
click at [926, 33] on span at bounding box center [926, 33] width 5 height 7
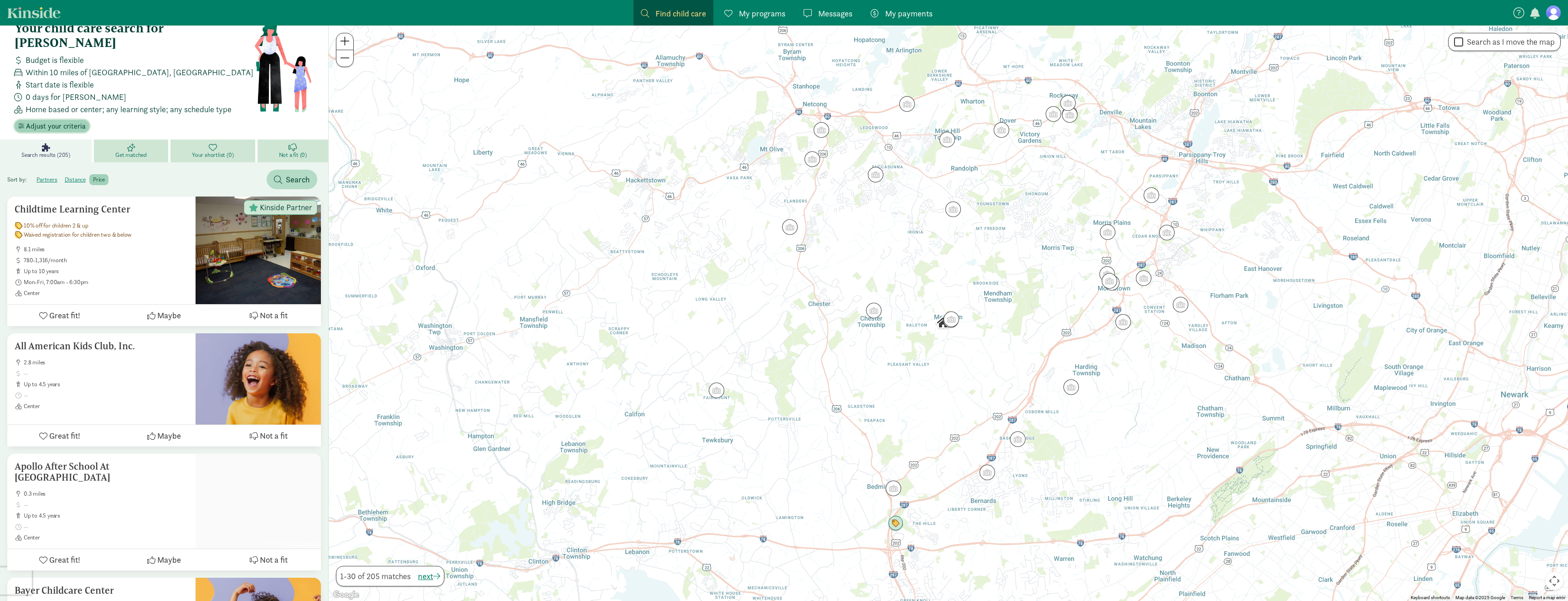
click at [65, 121] on span "Adjust your criteria" at bounding box center [55, 126] width 60 height 11
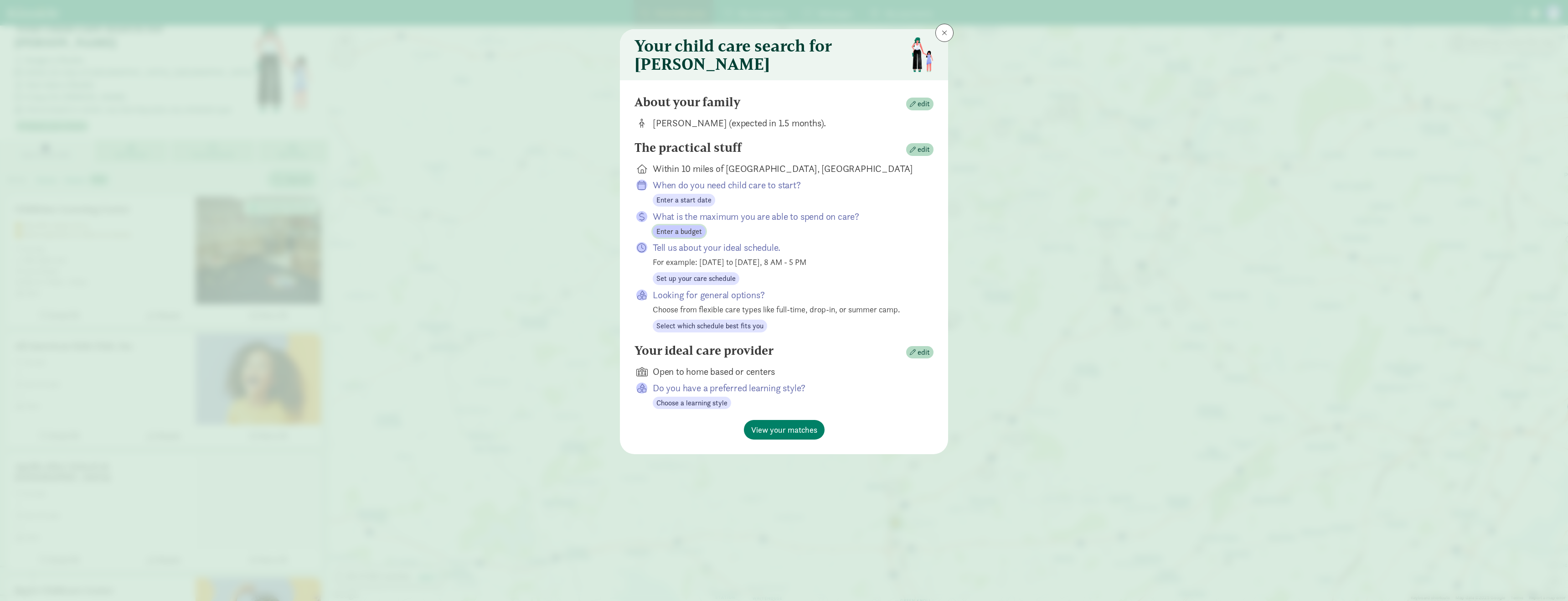
click at [679, 236] on span "Enter a budget" at bounding box center [678, 232] width 46 height 11
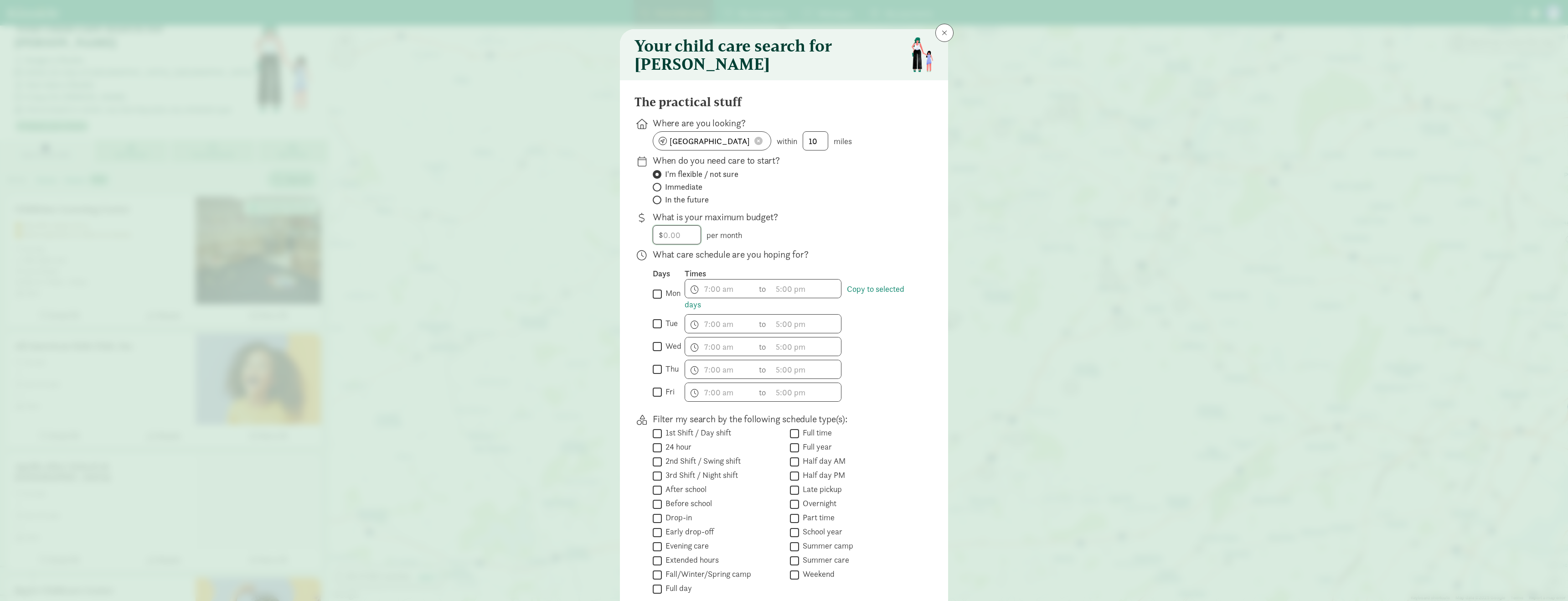
click at [674, 245] on input "number" at bounding box center [677, 235] width 47 height 18
type input "2000"
click button at bounding box center [758, 141] width 13 height 9
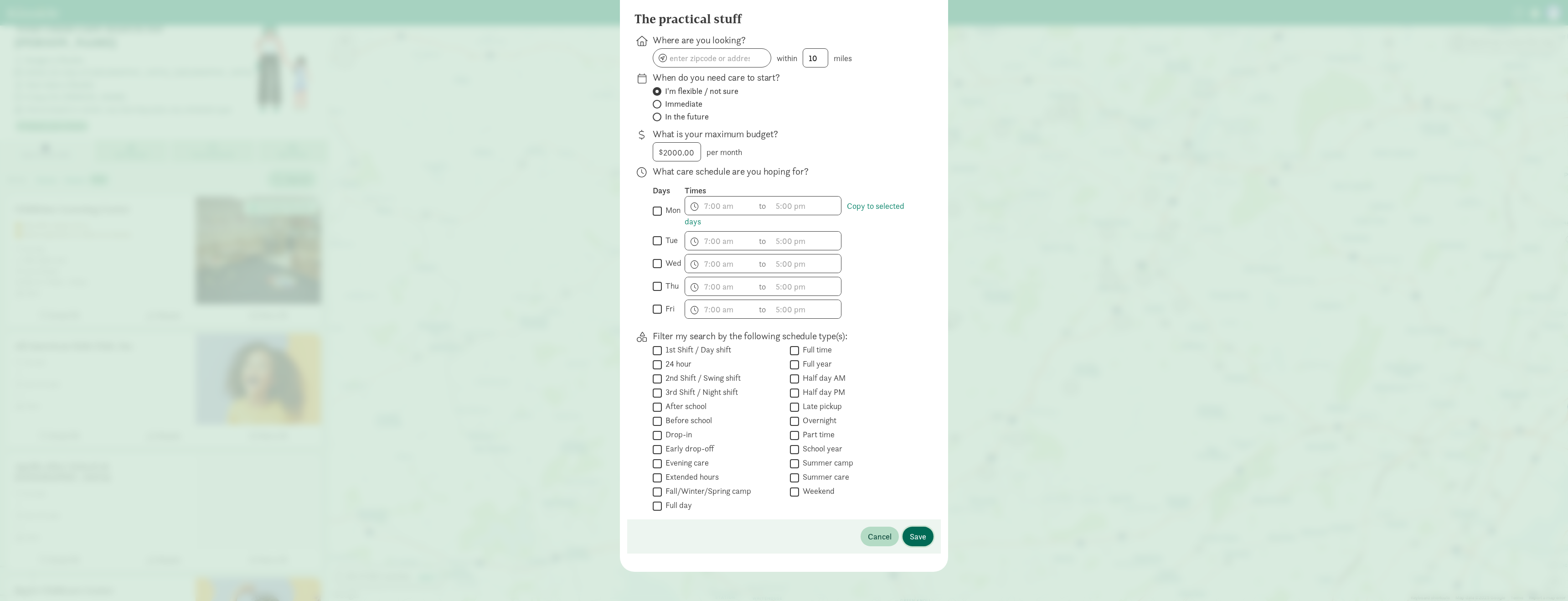
click at [921, 537] on span "Save" at bounding box center [918, 537] width 16 height 13
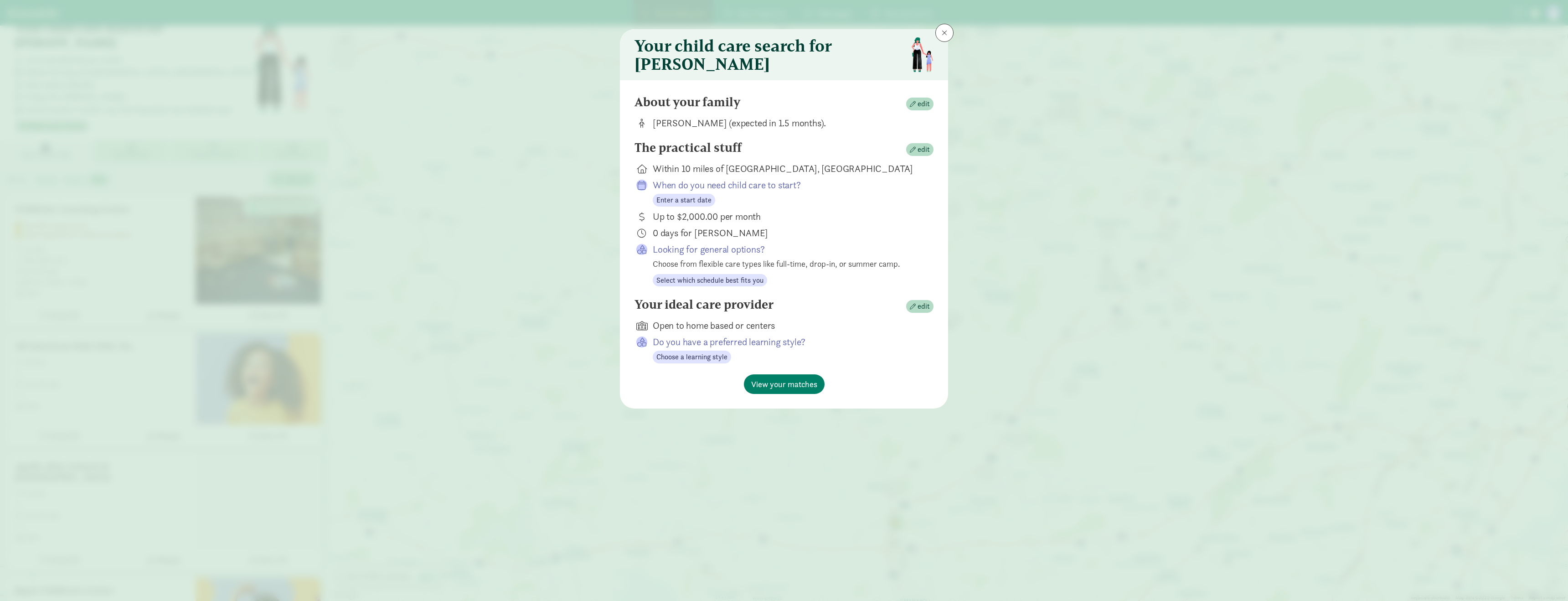
scroll to position [0, 0]
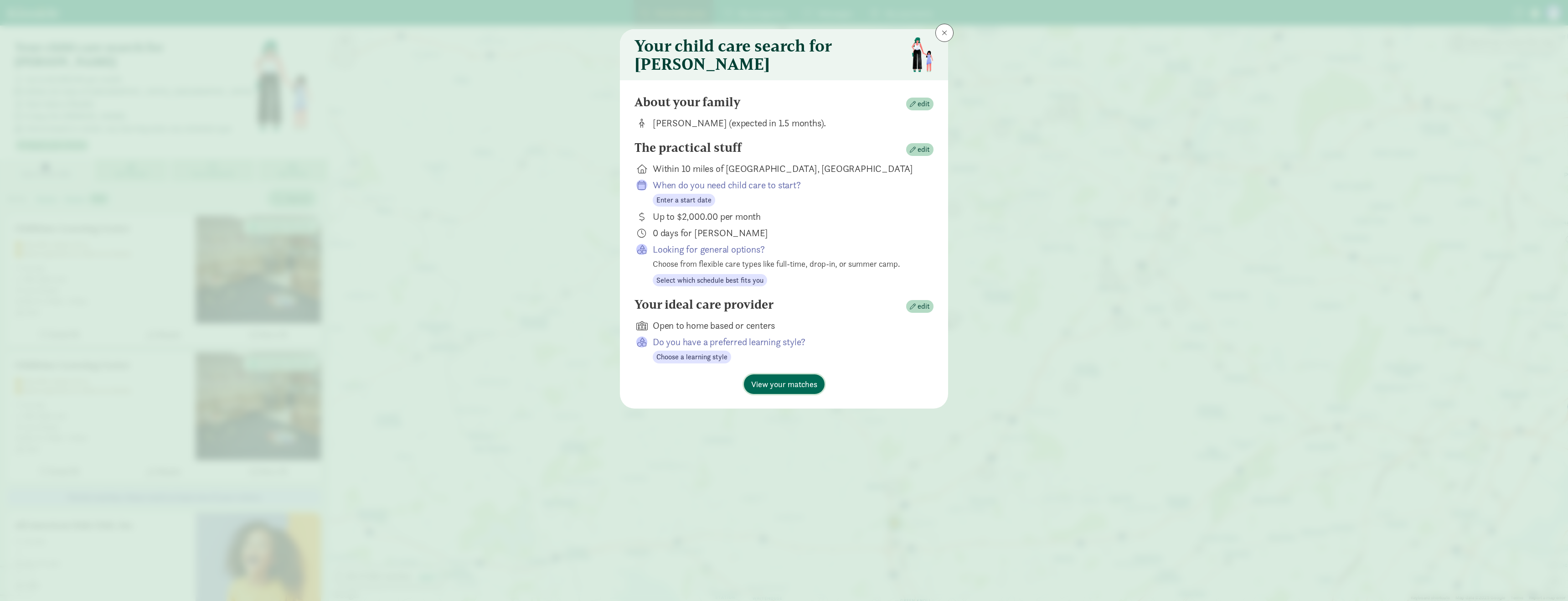
click at [801, 385] on span "View your matches" at bounding box center [784, 384] width 66 height 13
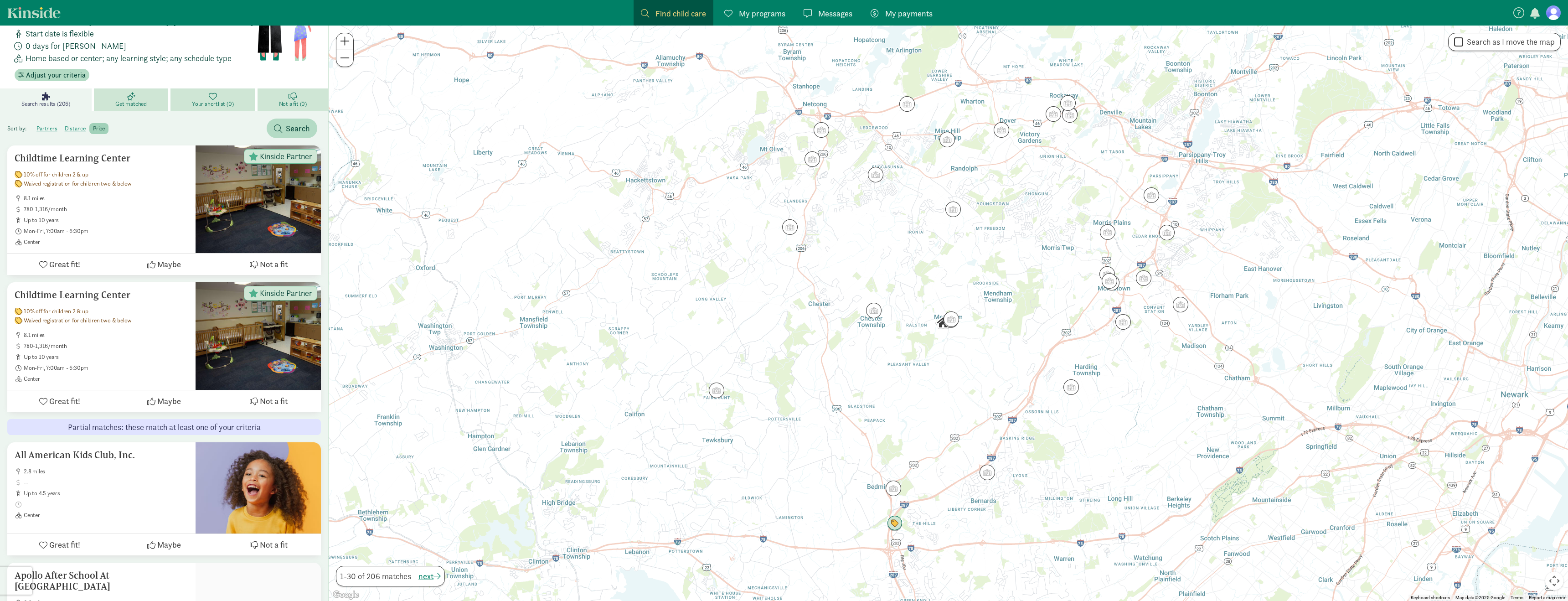
scroll to position [14, 0]
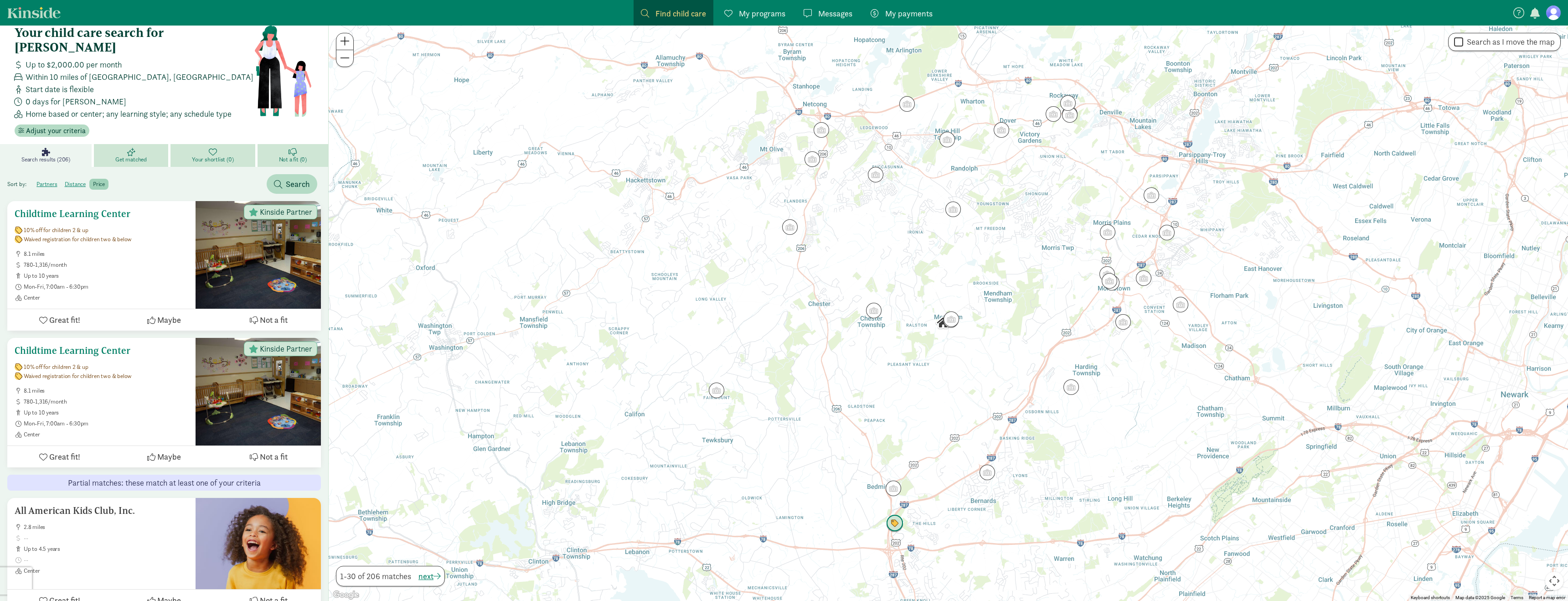
click at [159, 272] on span "up to 10 years" at bounding box center [106, 276] width 165 height 7
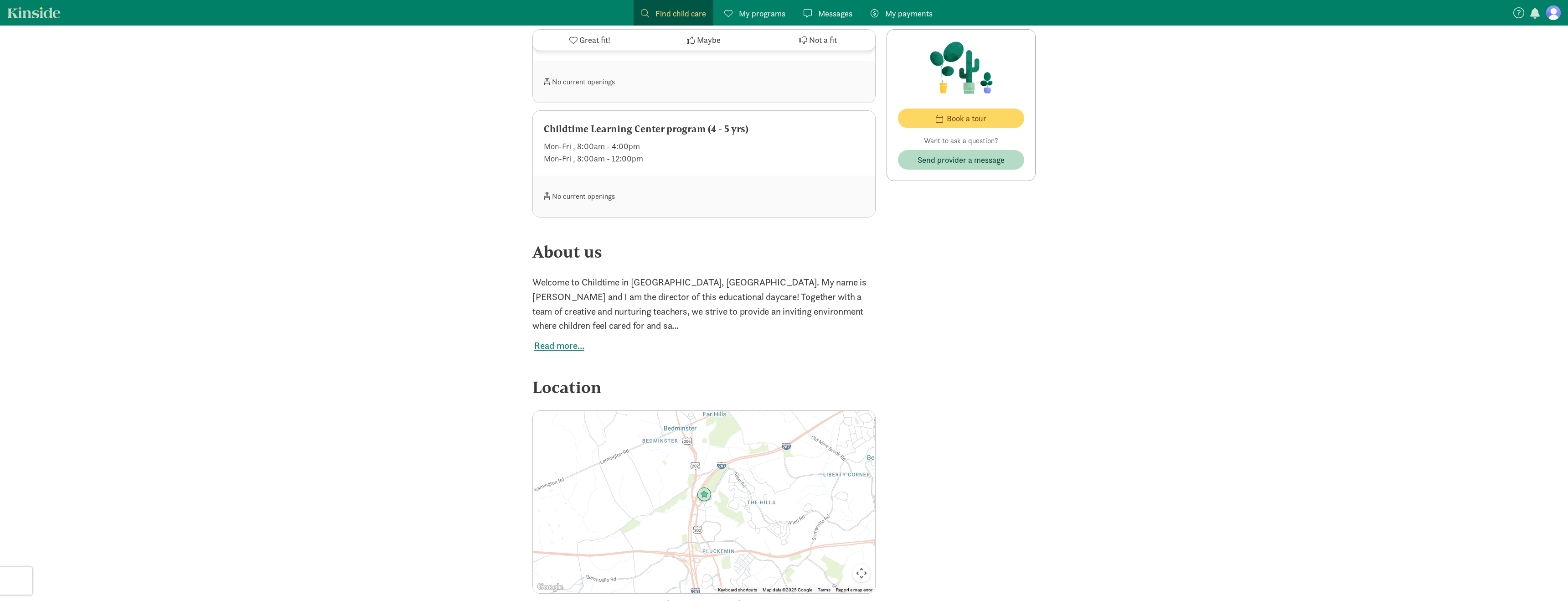
scroll to position [1014, 0]
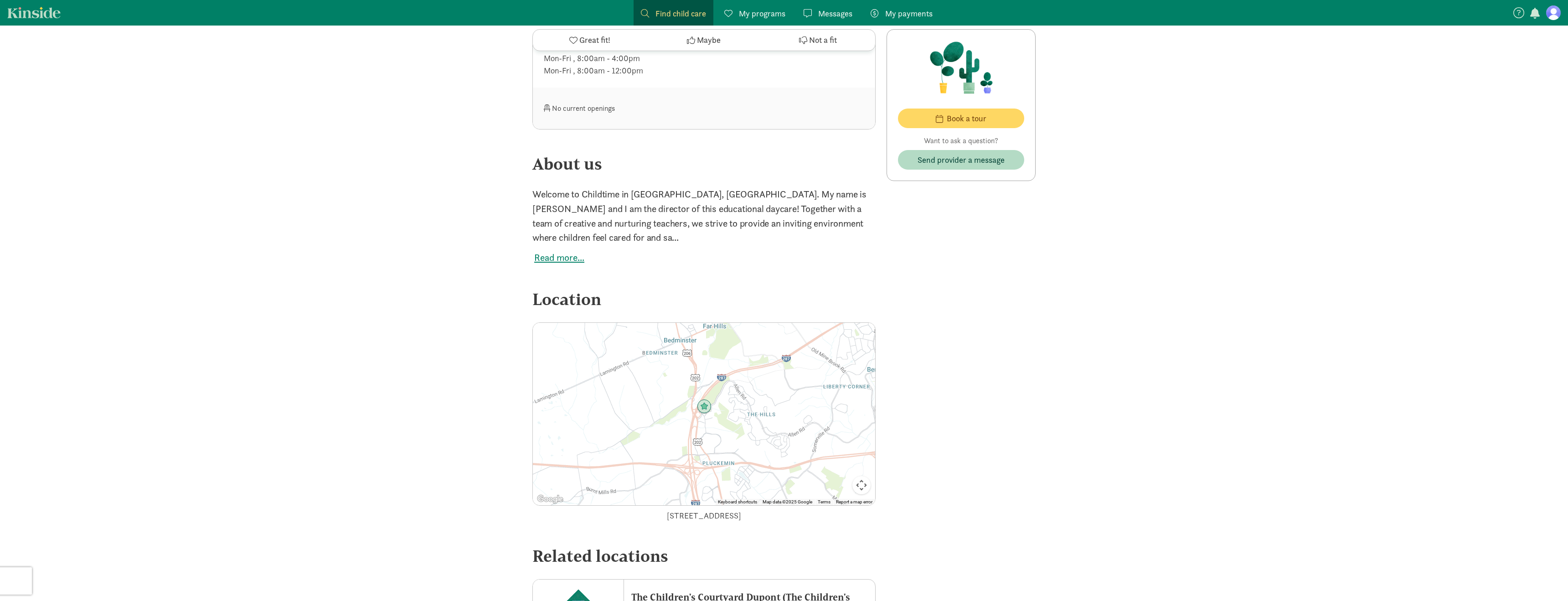
click at [709, 405] on div at bounding box center [703, 415] width 343 height 183
